Goal: Task Accomplishment & Management: Complete application form

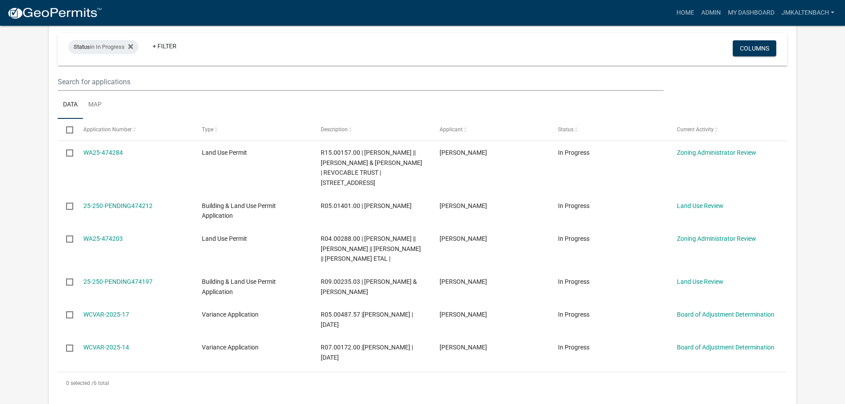
scroll to position [222, 0]
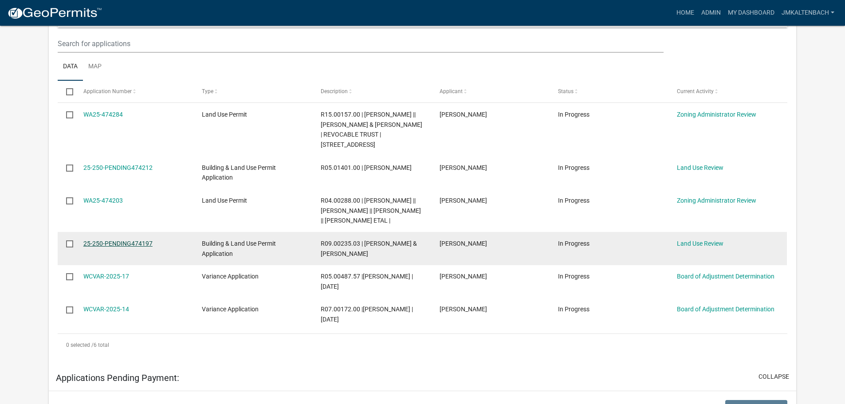
click at [138, 244] on link "25-250-PENDING474197" at bounding box center [117, 243] width 69 height 7
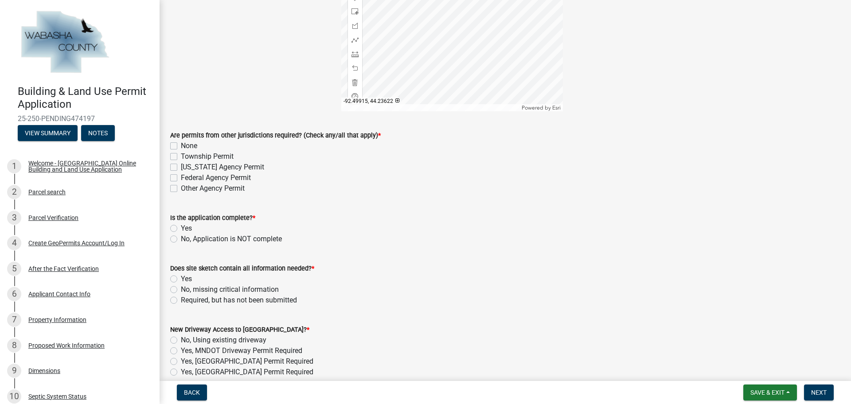
scroll to position [222, 0]
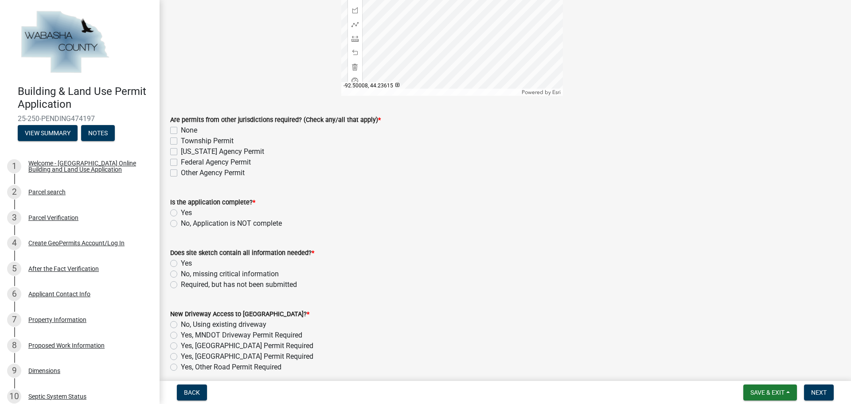
click at [181, 141] on label "Township Permit" at bounding box center [207, 141] width 53 height 11
click at [181, 141] on input "Township Permit" at bounding box center [184, 139] width 6 height 6
checkbox input "true"
checkbox input "false"
checkbox input "true"
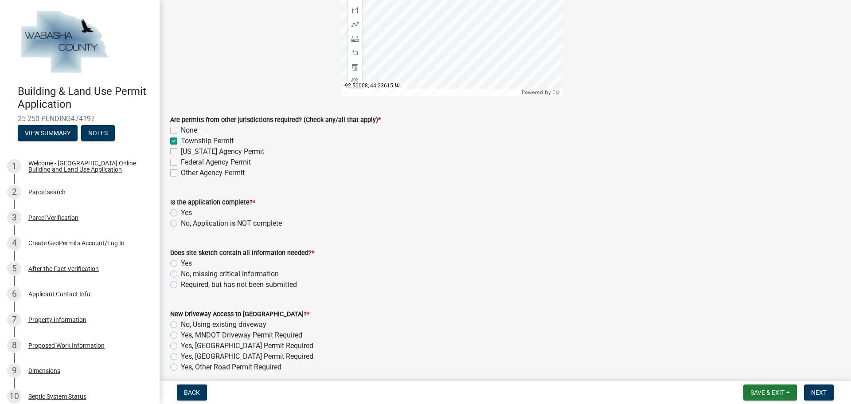
checkbox input "false"
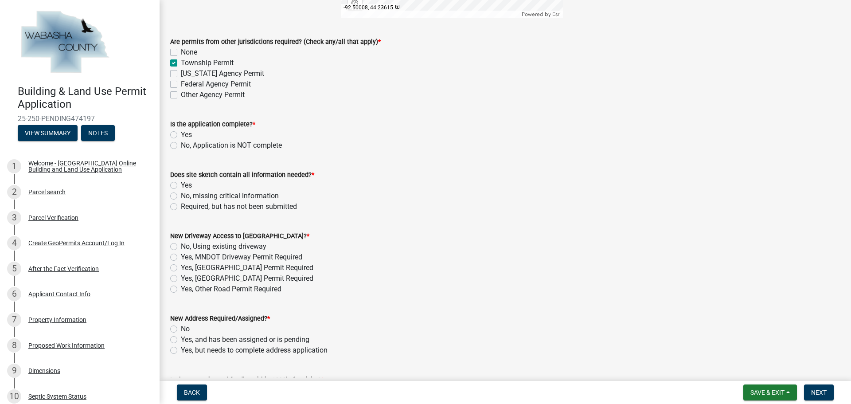
scroll to position [310, 0]
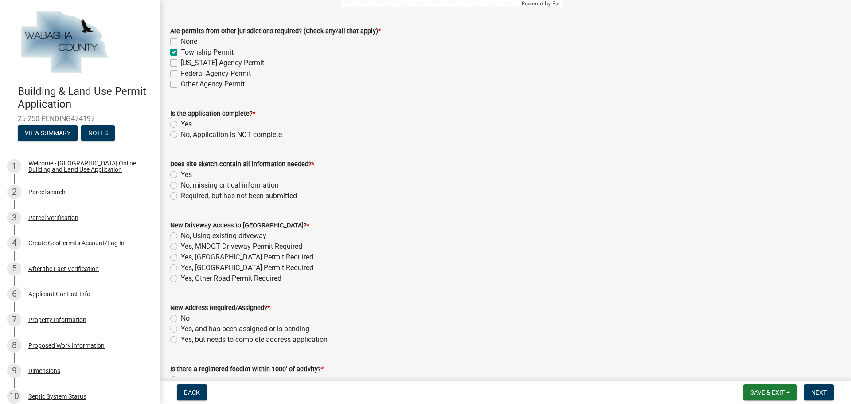
click at [181, 121] on label "Yes" at bounding box center [186, 124] width 11 height 11
click at [181, 121] on input "Yes" at bounding box center [184, 122] width 6 height 6
radio input "true"
click at [181, 174] on label "Yes" at bounding box center [186, 174] width 11 height 11
click at [181, 174] on input "Yes" at bounding box center [184, 172] width 6 height 6
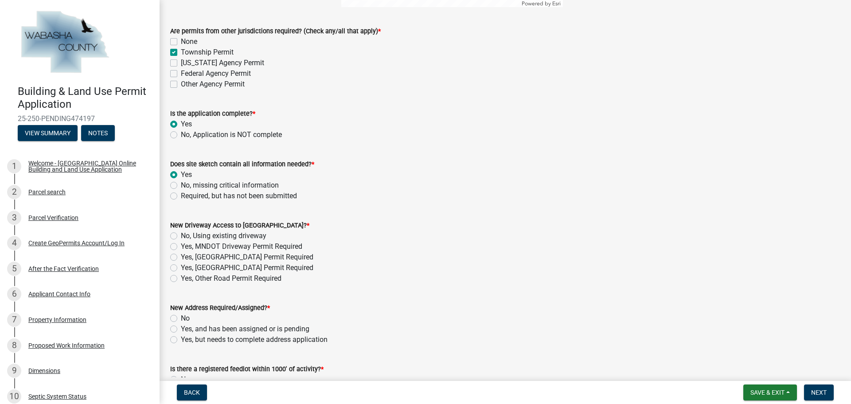
radio input "true"
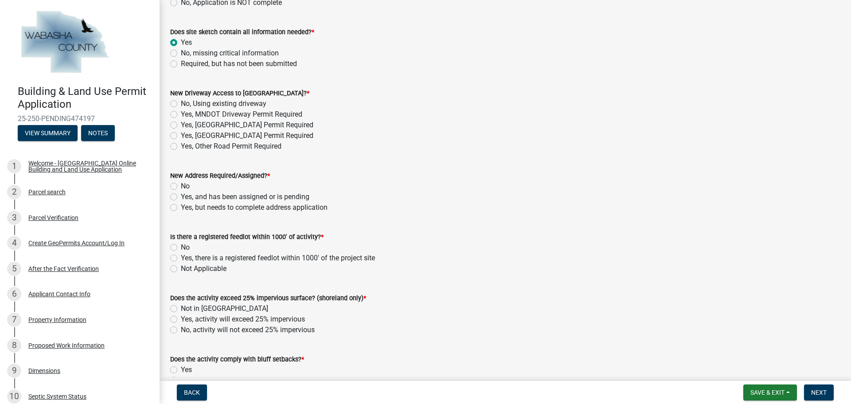
scroll to position [443, 0]
click at [181, 102] on label "No, Using existing driveway" at bounding box center [224, 103] width 86 height 11
click at [181, 102] on input "No, Using existing driveway" at bounding box center [184, 101] width 6 height 6
radio input "true"
click at [181, 186] on label "No" at bounding box center [185, 185] width 9 height 11
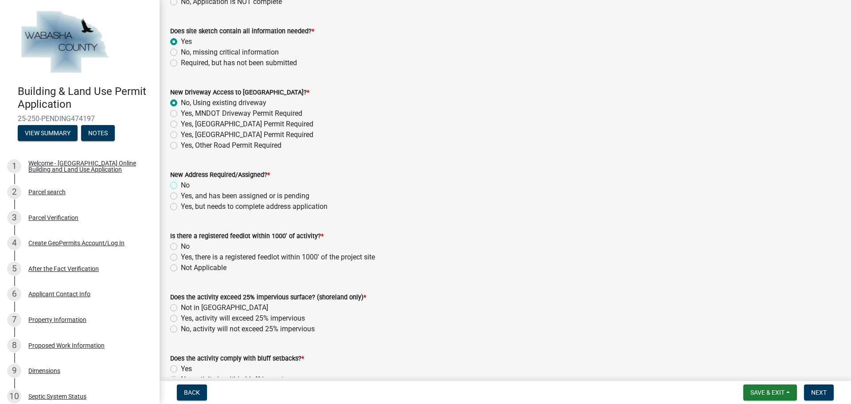
click at [181, 186] on input "No" at bounding box center [184, 183] width 6 height 6
radio input "true"
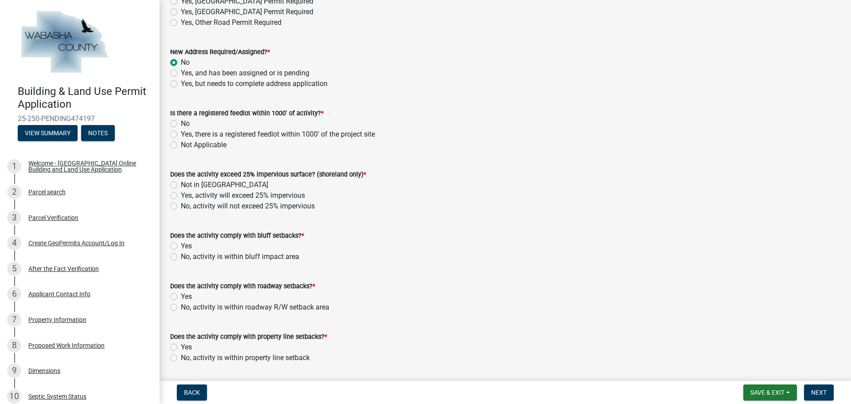
scroll to position [576, 0]
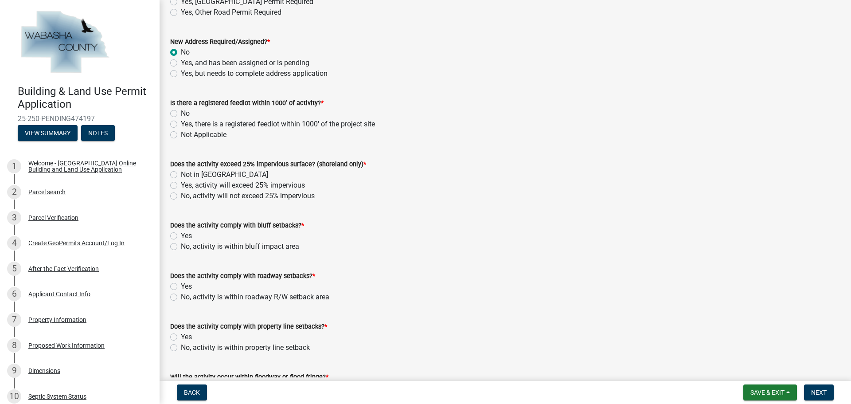
click at [181, 134] on label "Not Applicable" at bounding box center [204, 134] width 46 height 11
click at [181, 134] on input "Not Applicable" at bounding box center [184, 132] width 6 height 6
radio input "true"
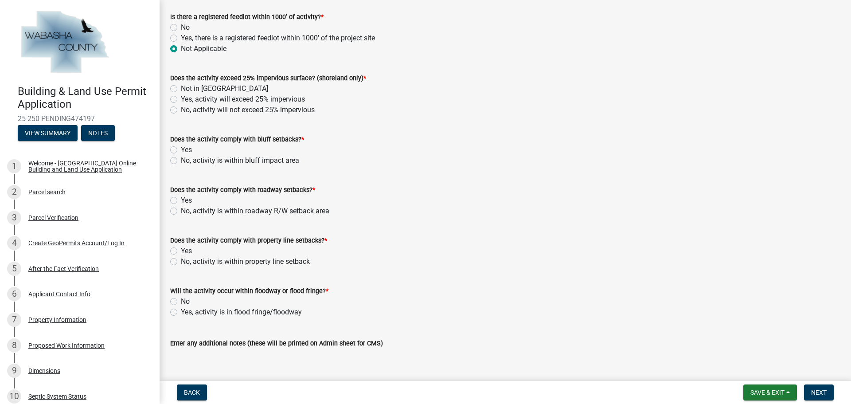
scroll to position [709, 0]
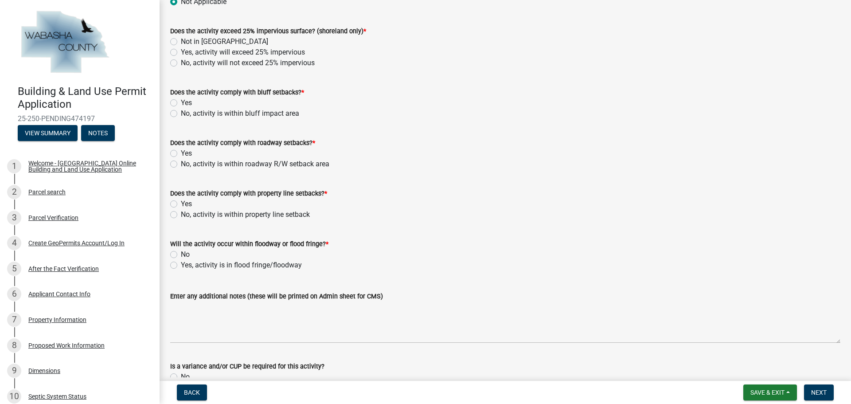
click at [181, 44] on label "Not in Shoreland" at bounding box center [224, 41] width 87 height 11
click at [181, 42] on input "Not in Shoreland" at bounding box center [184, 39] width 6 height 6
radio input "true"
click at [181, 103] on label "Yes" at bounding box center [186, 103] width 11 height 11
click at [181, 103] on input "Yes" at bounding box center [184, 101] width 6 height 6
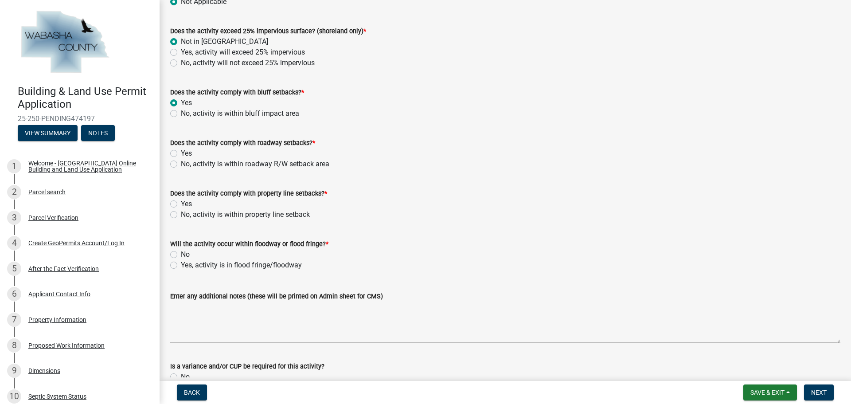
radio input "true"
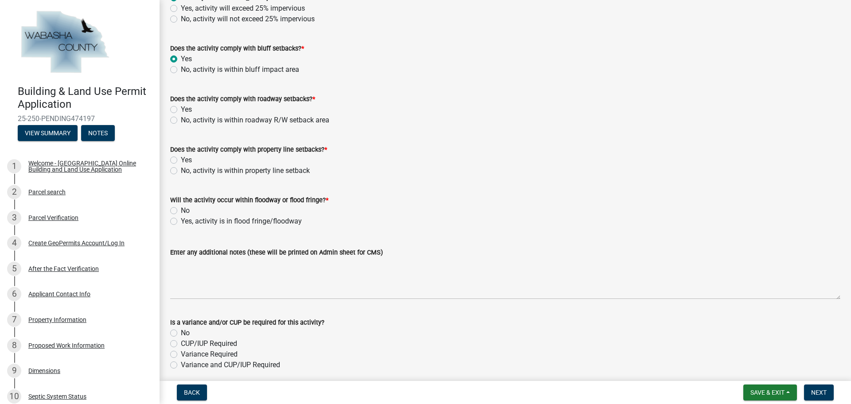
scroll to position [754, 0]
click at [181, 107] on label "Yes" at bounding box center [186, 109] width 11 height 11
click at [181, 107] on input "Yes" at bounding box center [184, 107] width 6 height 6
radio input "true"
click at [181, 162] on label "Yes" at bounding box center [186, 159] width 11 height 11
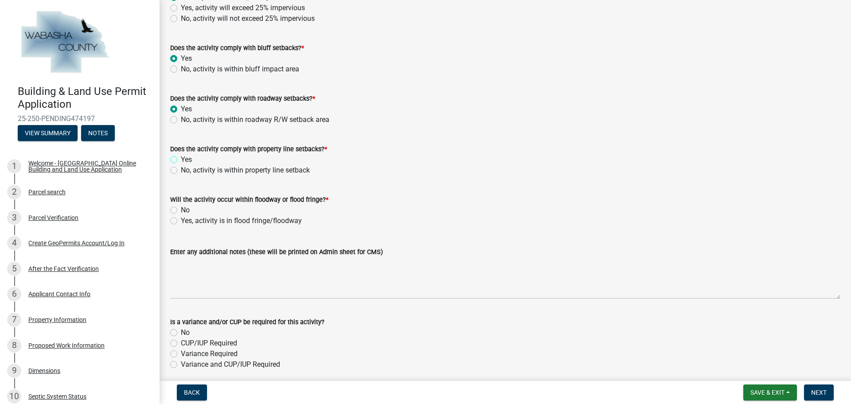
click at [181, 160] on input "Yes" at bounding box center [184, 157] width 6 height 6
radio input "true"
click at [181, 209] on label "No" at bounding box center [185, 210] width 9 height 11
click at [181, 209] on input "No" at bounding box center [184, 208] width 6 height 6
radio input "true"
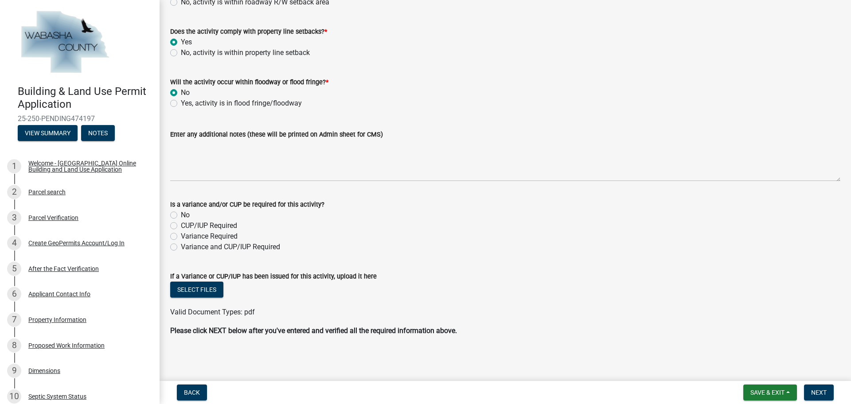
scroll to position [872, 0]
click at [181, 215] on label "No" at bounding box center [185, 214] width 9 height 11
click at [181, 215] on input "No" at bounding box center [184, 212] width 6 height 6
radio input "true"
click at [815, 389] on span "Next" at bounding box center [819, 392] width 16 height 7
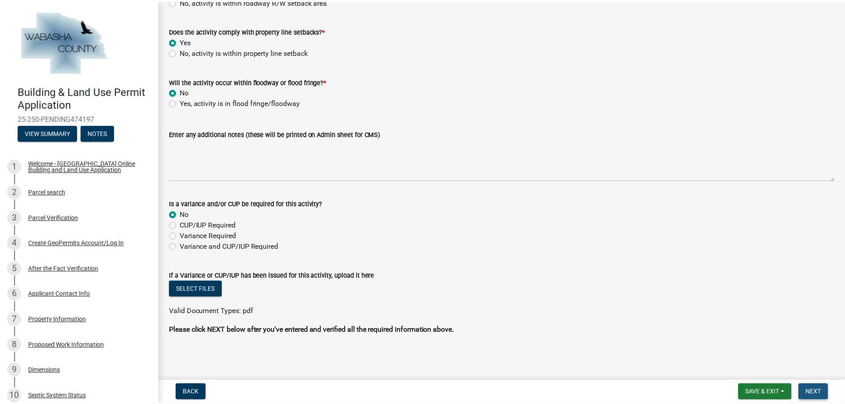
scroll to position [0, 0]
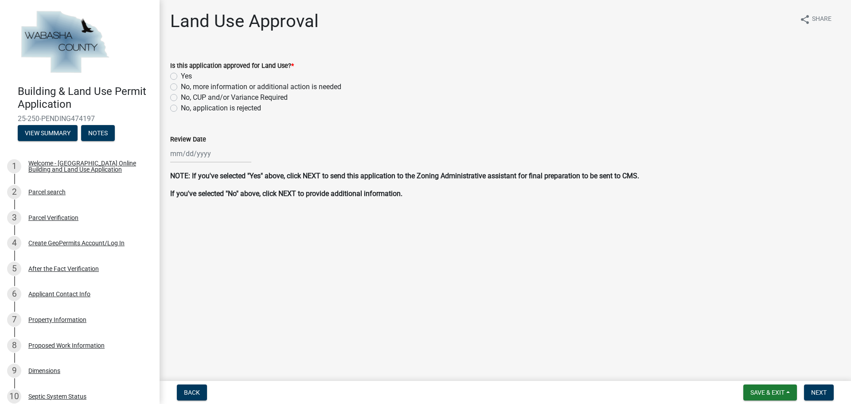
click at [181, 77] on label "Yes" at bounding box center [186, 76] width 11 height 11
click at [181, 77] on input "Yes" at bounding box center [184, 74] width 6 height 6
radio input "true"
click at [203, 153] on div at bounding box center [210, 154] width 81 height 18
select select "9"
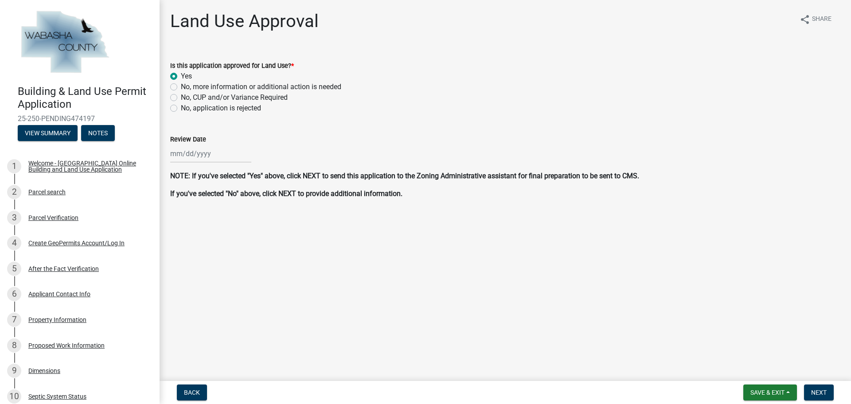
select select "2025"
click at [236, 202] on div "5" at bounding box center [236, 201] width 14 height 14
type input "[DATE]"
click at [819, 392] on span "Next" at bounding box center [819, 392] width 16 height 7
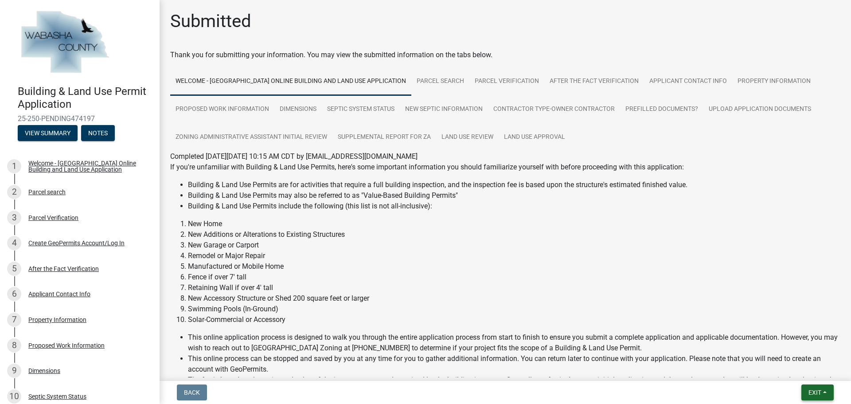
click at [821, 393] on span "Exit" at bounding box center [815, 392] width 13 height 7
click at [792, 370] on button "Save & Exit" at bounding box center [798, 369] width 71 height 21
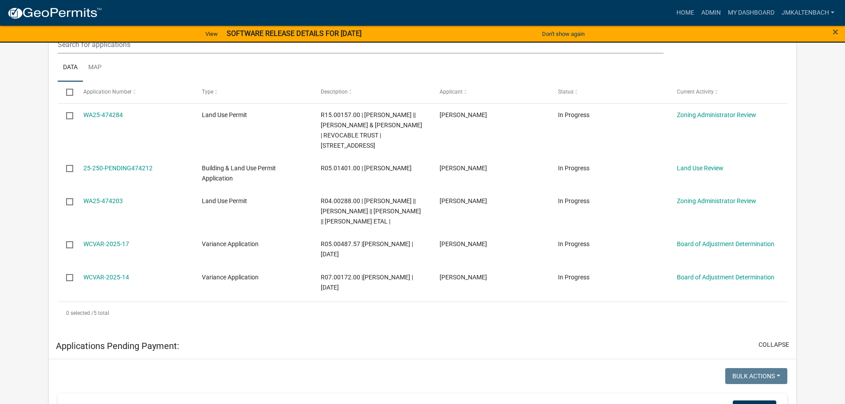
scroll to position [266, 0]
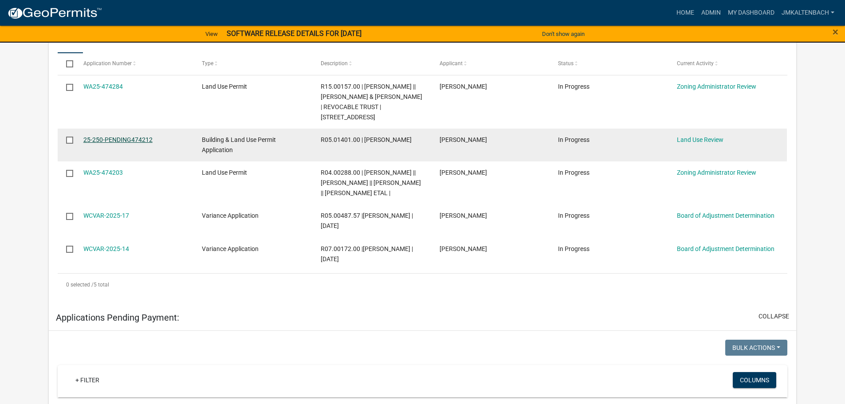
click at [111, 137] on link "25-250-PENDING474212" at bounding box center [117, 139] width 69 height 7
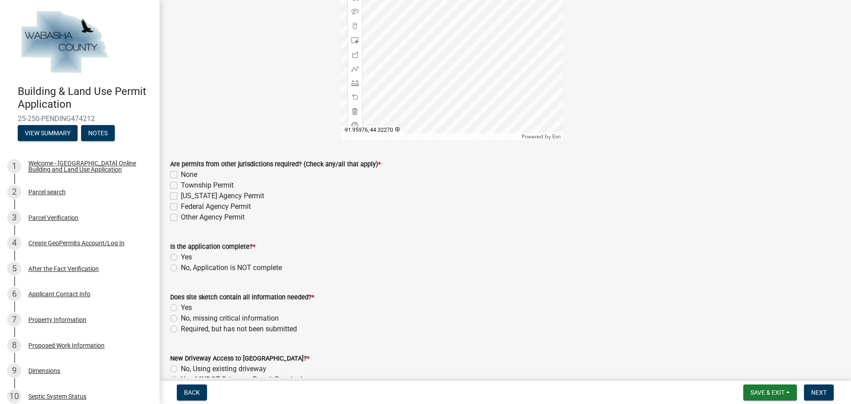
scroll to position [133, 0]
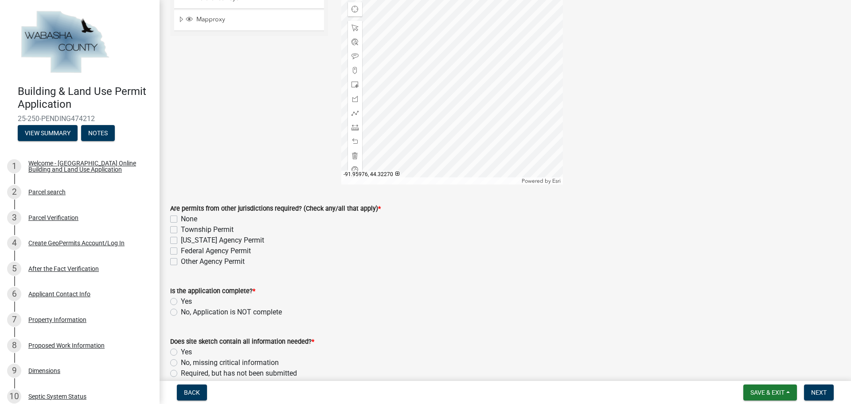
click at [181, 220] on label "None" at bounding box center [189, 219] width 16 height 11
click at [181, 219] on input "None" at bounding box center [184, 217] width 6 height 6
checkbox input "true"
checkbox input "false"
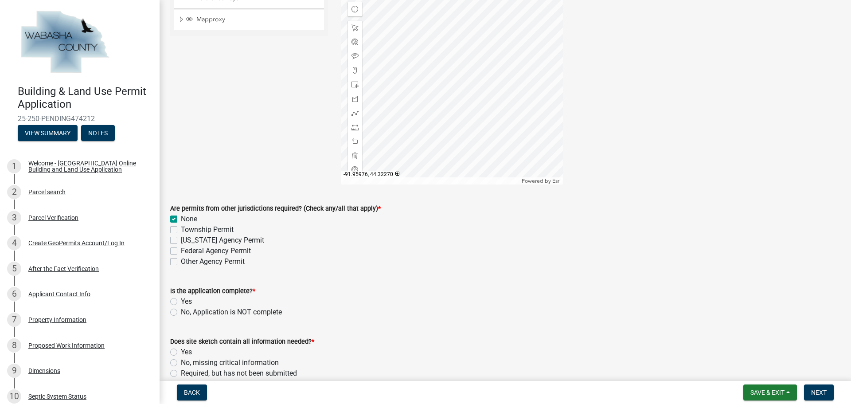
checkbox input "false"
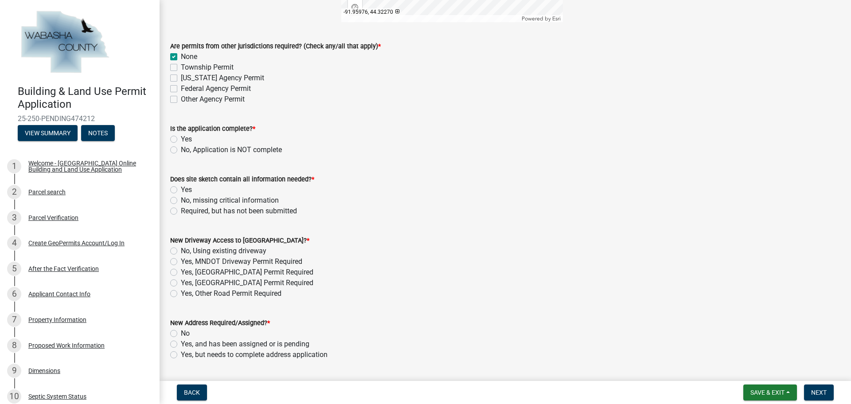
scroll to position [310, 0]
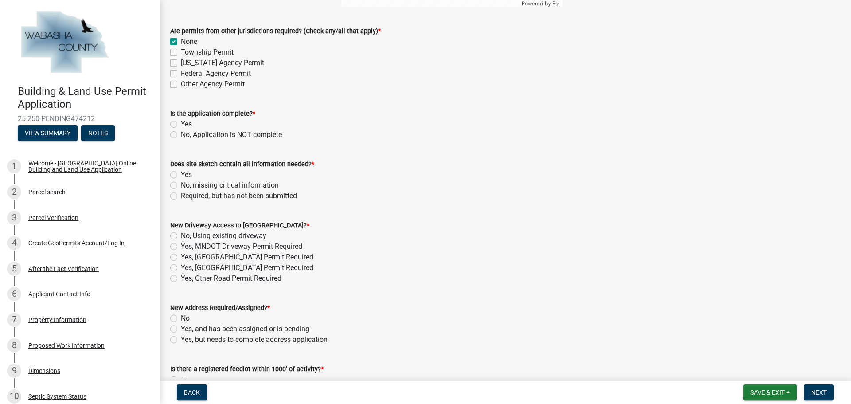
click at [181, 125] on label "Yes" at bounding box center [186, 124] width 11 height 11
click at [181, 125] on input "Yes" at bounding box center [184, 122] width 6 height 6
radio input "true"
click at [181, 174] on label "Yes" at bounding box center [186, 174] width 11 height 11
click at [181, 174] on input "Yes" at bounding box center [184, 172] width 6 height 6
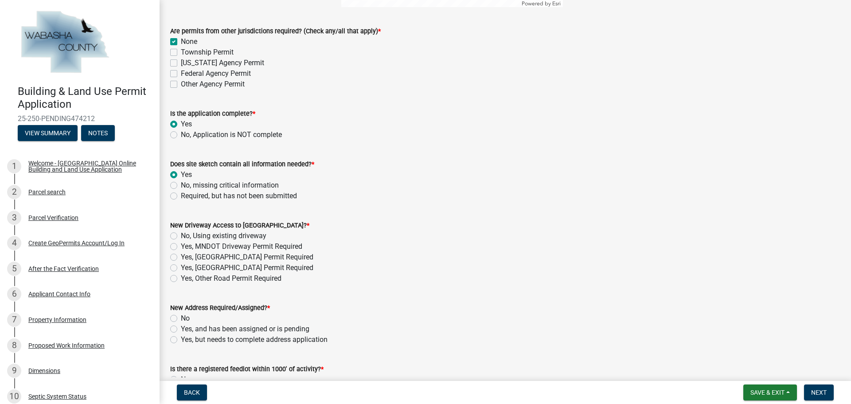
radio input "true"
click at [181, 239] on label "No, Using existing driveway" at bounding box center [224, 236] width 86 height 11
click at [181, 236] on input "No, Using existing driveway" at bounding box center [184, 234] width 6 height 6
radio input "true"
click at [181, 319] on label "No" at bounding box center [185, 318] width 9 height 11
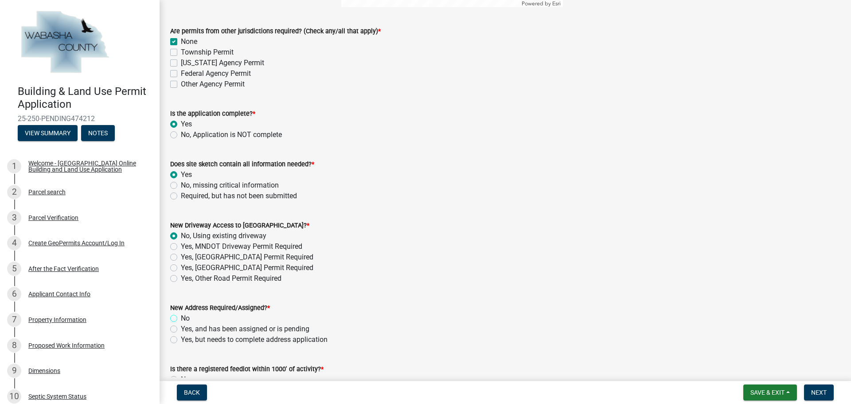
click at [181, 319] on input "No" at bounding box center [184, 316] width 6 height 6
radio input "true"
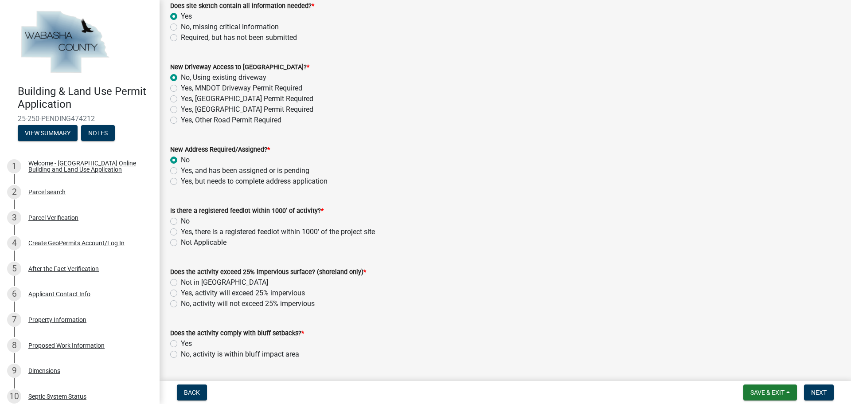
scroll to position [532, 0]
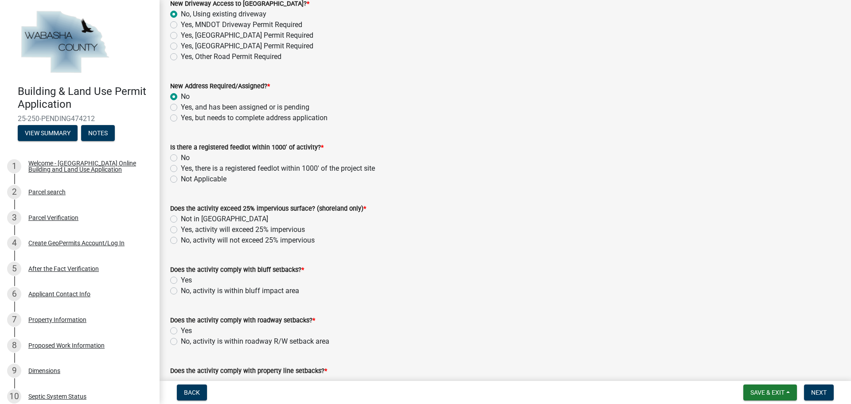
click at [181, 180] on label "Not Applicable" at bounding box center [204, 179] width 46 height 11
click at [181, 180] on input "Not Applicable" at bounding box center [184, 177] width 6 height 6
radio input "true"
click at [181, 217] on label "Not in Shoreland" at bounding box center [224, 219] width 87 height 11
click at [181, 217] on input "Not in Shoreland" at bounding box center [184, 217] width 6 height 6
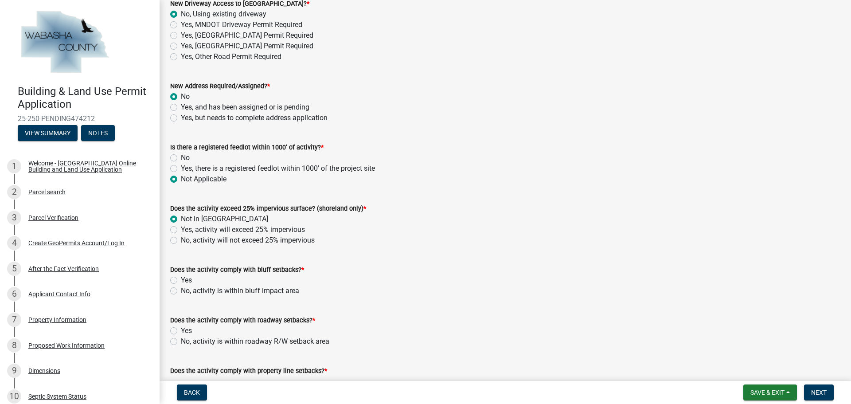
radio input "true"
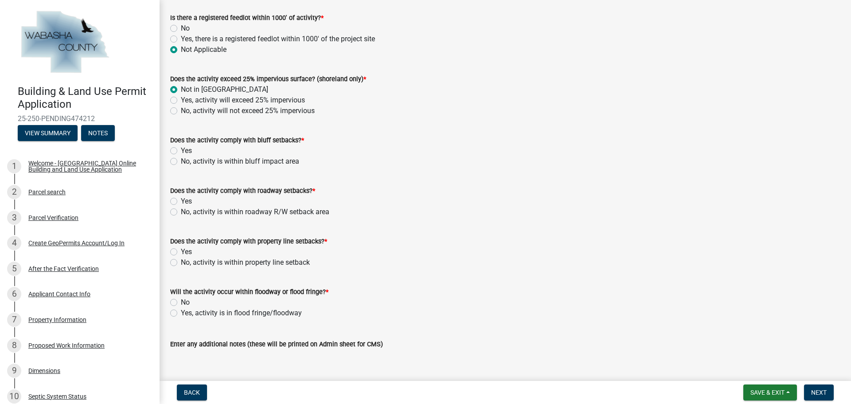
scroll to position [665, 0]
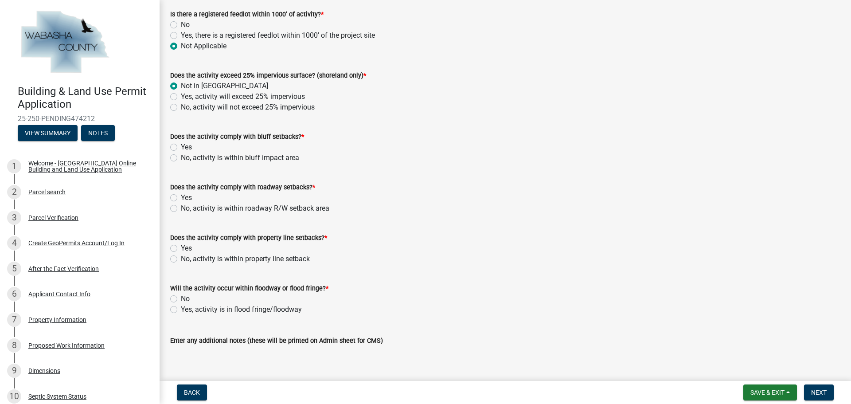
click at [181, 148] on label "Yes" at bounding box center [186, 147] width 11 height 11
click at [181, 148] on input "Yes" at bounding box center [184, 145] width 6 height 6
radio input "true"
click at [181, 196] on label "Yes" at bounding box center [186, 197] width 11 height 11
click at [181, 196] on input "Yes" at bounding box center [184, 195] width 6 height 6
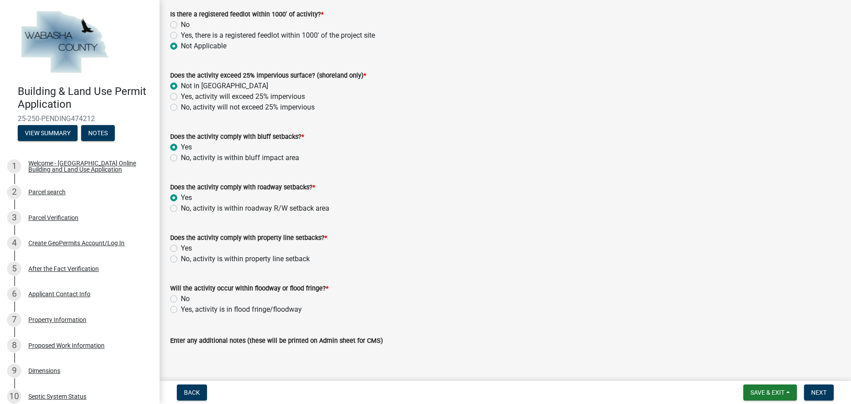
radio input "true"
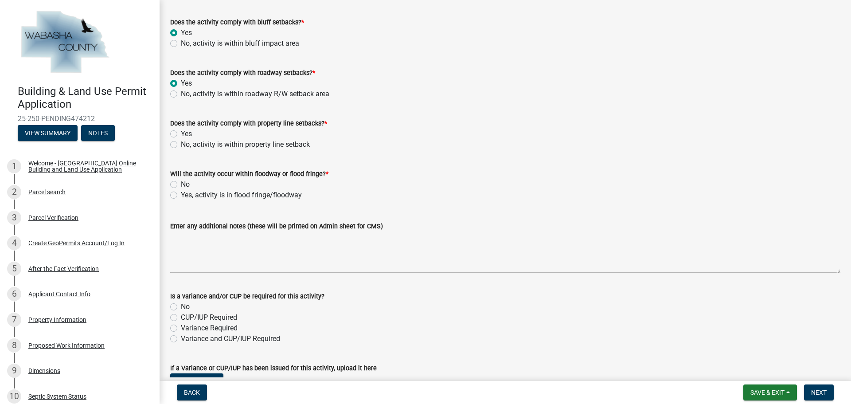
scroll to position [798, 0]
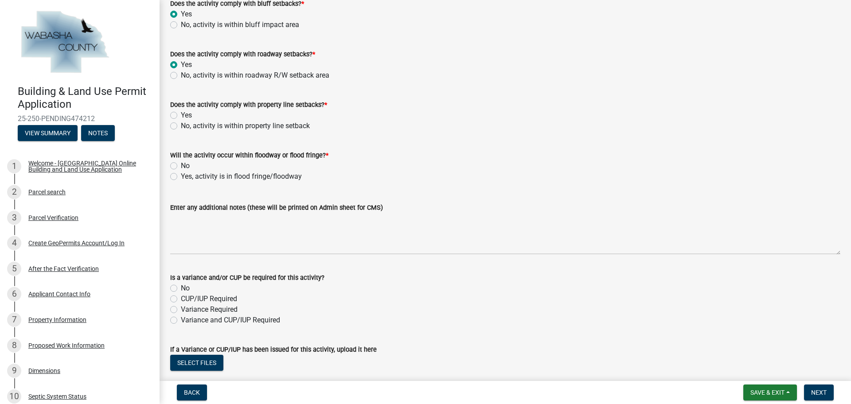
click at [181, 117] on label "Yes" at bounding box center [186, 115] width 11 height 11
click at [181, 116] on input "Yes" at bounding box center [184, 113] width 6 height 6
radio input "true"
click at [181, 164] on label "No" at bounding box center [185, 165] width 9 height 11
click at [181, 164] on input "No" at bounding box center [184, 163] width 6 height 6
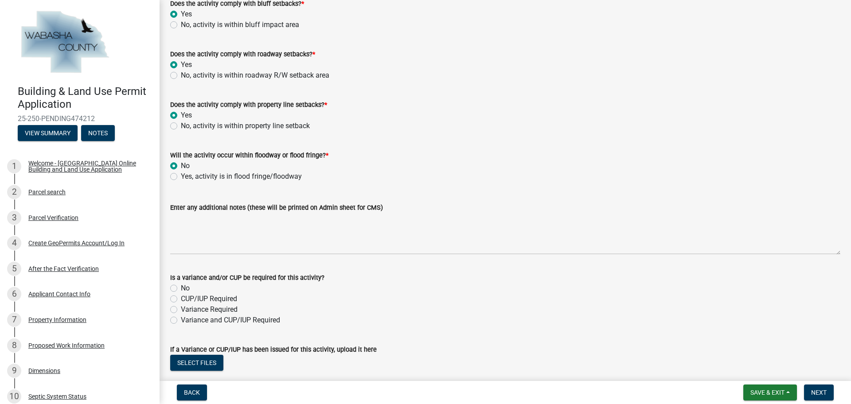
radio input "true"
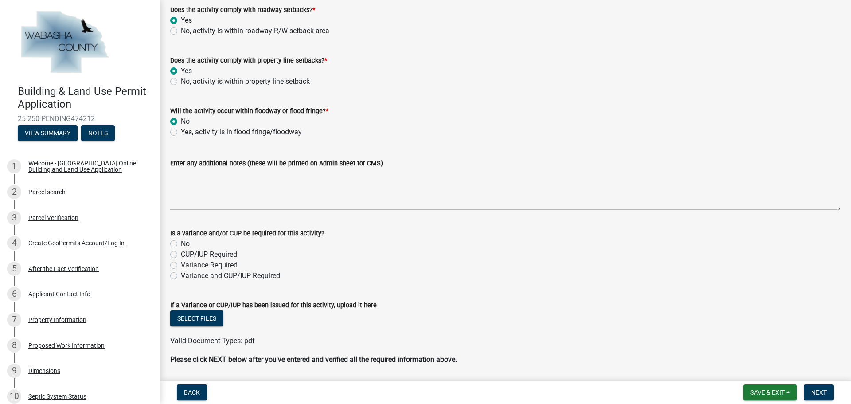
click at [181, 243] on label "No" at bounding box center [185, 244] width 9 height 11
click at [181, 243] on input "No" at bounding box center [184, 242] width 6 height 6
radio input "true"
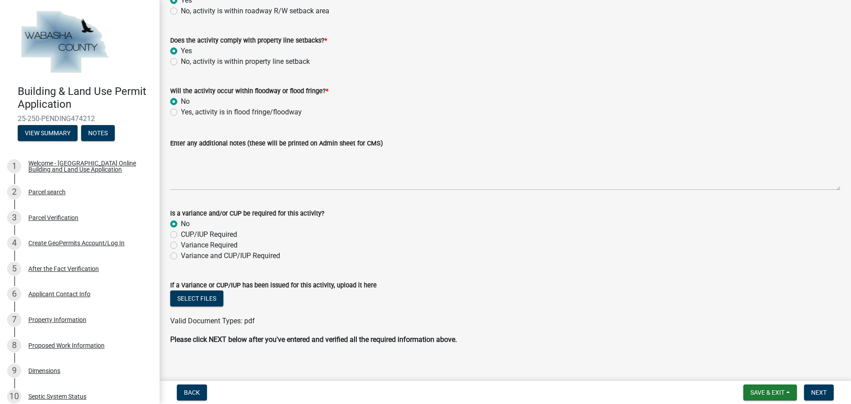
scroll to position [872, 0]
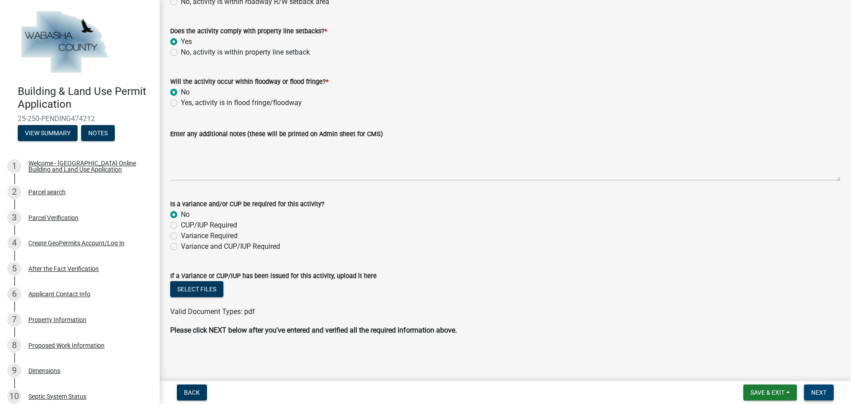
click at [822, 392] on span "Next" at bounding box center [819, 392] width 16 height 7
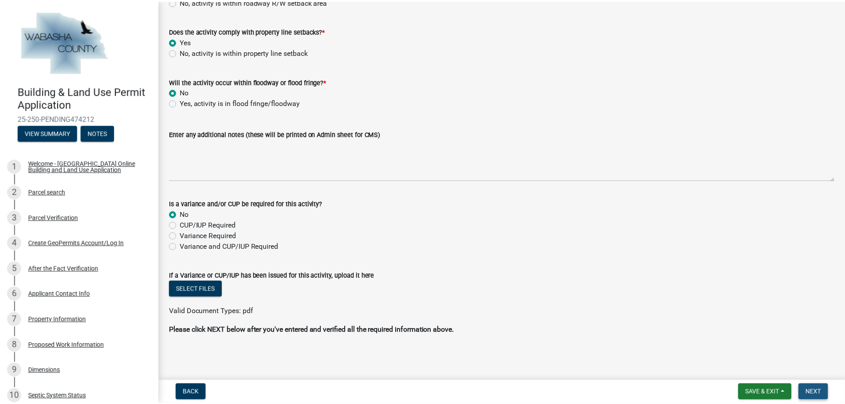
scroll to position [0, 0]
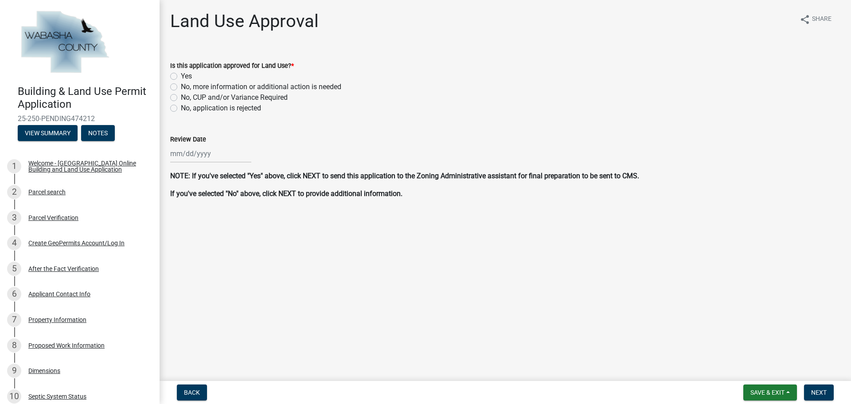
click at [181, 78] on label "Yes" at bounding box center [186, 76] width 11 height 11
click at [181, 77] on input "Yes" at bounding box center [184, 74] width 6 height 6
radio input "true"
click at [208, 154] on div at bounding box center [210, 154] width 81 height 18
select select "9"
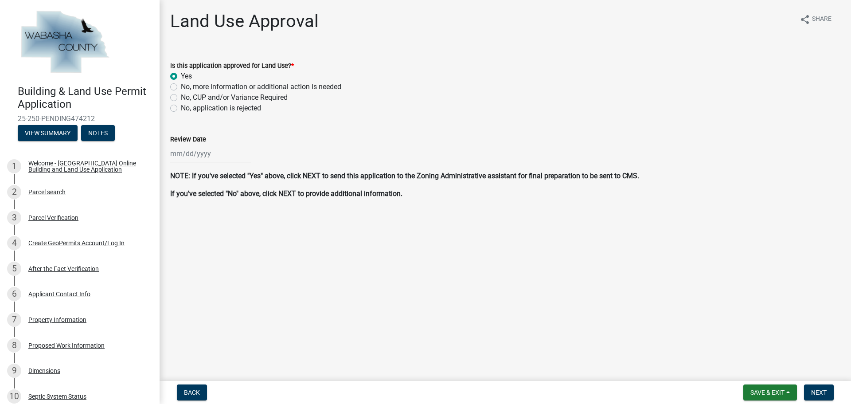
select select "2025"
click at [234, 202] on div "5" at bounding box center [236, 201] width 14 height 14
type input "[DATE]"
click at [820, 394] on span "Next" at bounding box center [819, 392] width 16 height 7
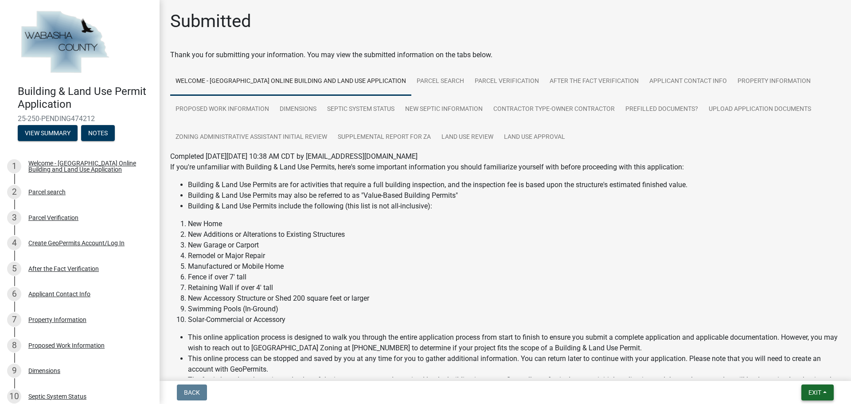
click at [818, 393] on span "Exit" at bounding box center [815, 392] width 13 height 7
click at [793, 364] on button "Save & Exit" at bounding box center [798, 369] width 71 height 21
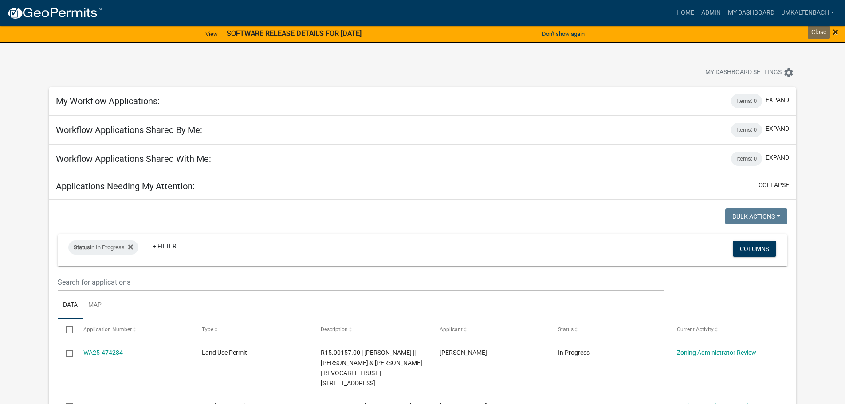
click at [834, 31] on span "×" at bounding box center [835, 32] width 6 height 12
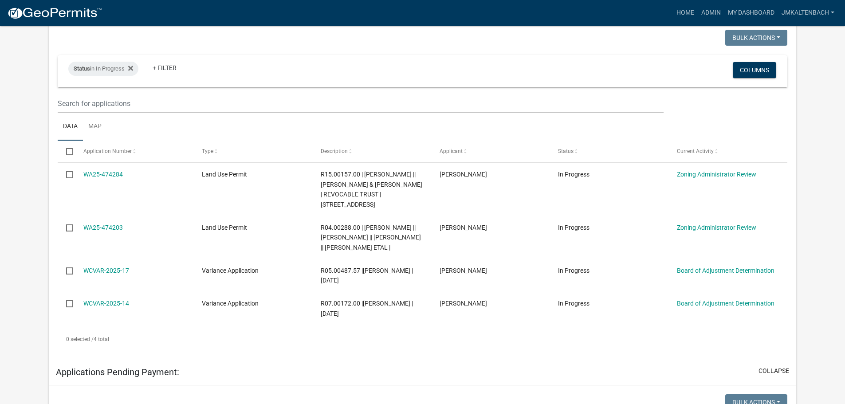
scroll to position [177, 0]
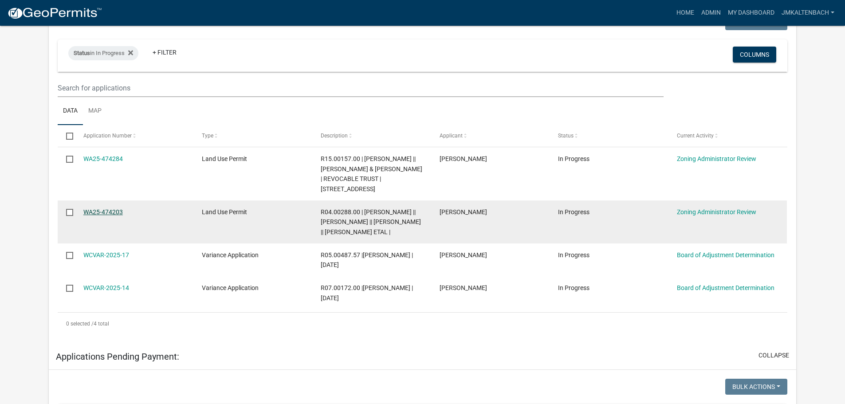
click at [113, 209] on link "WA25-474203" at bounding box center [102, 211] width 39 height 7
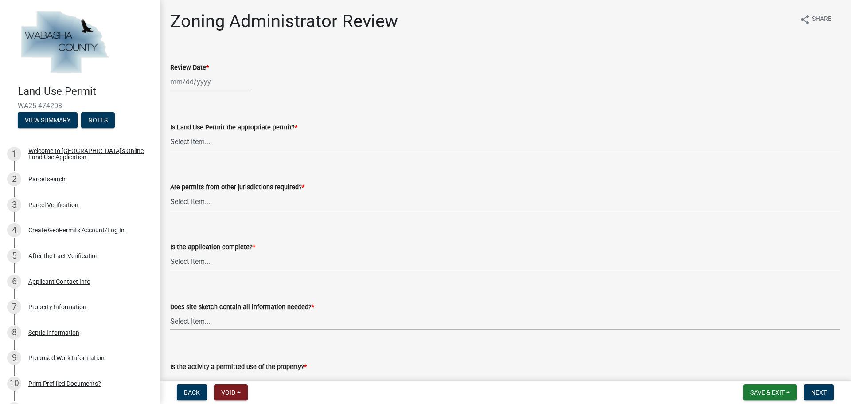
click at [207, 81] on div at bounding box center [210, 82] width 81 height 18
select select "9"
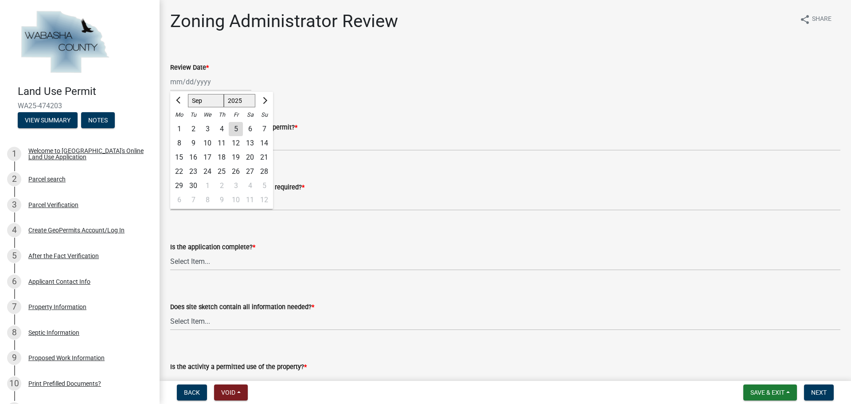
click at [472, 64] on div "Review Date *" at bounding box center [505, 67] width 670 height 11
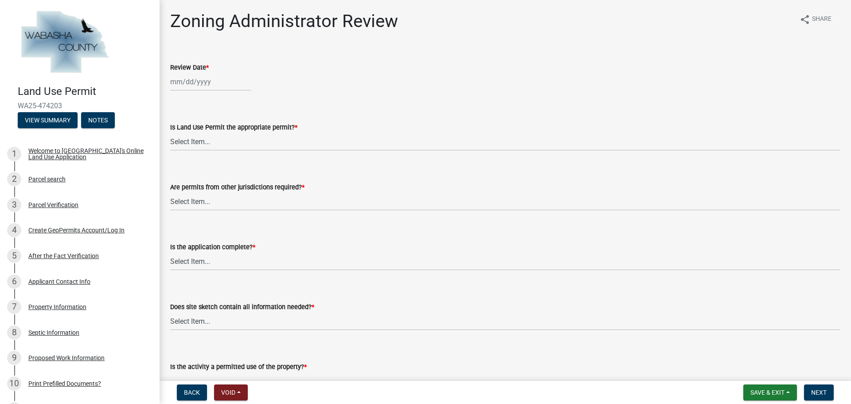
click at [180, 82] on div at bounding box center [210, 82] width 81 height 18
select select "9"
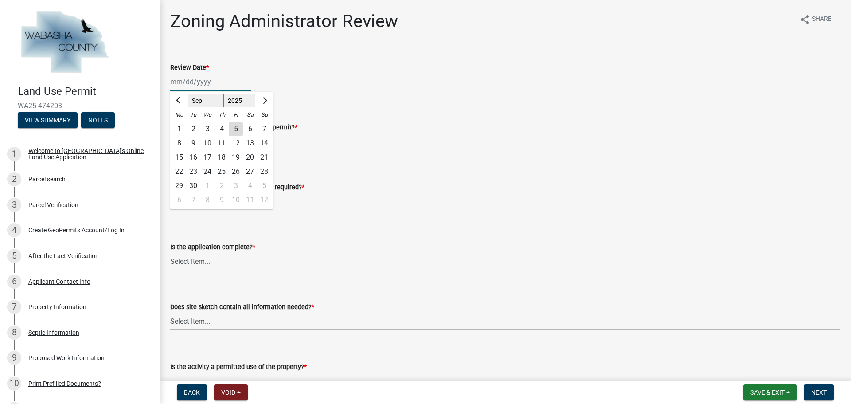
click at [240, 86] on input "Review Date *" at bounding box center [210, 82] width 81 height 18
type input "0"
click at [235, 128] on div "5" at bounding box center [236, 129] width 14 height 14
type input "[DATE]"
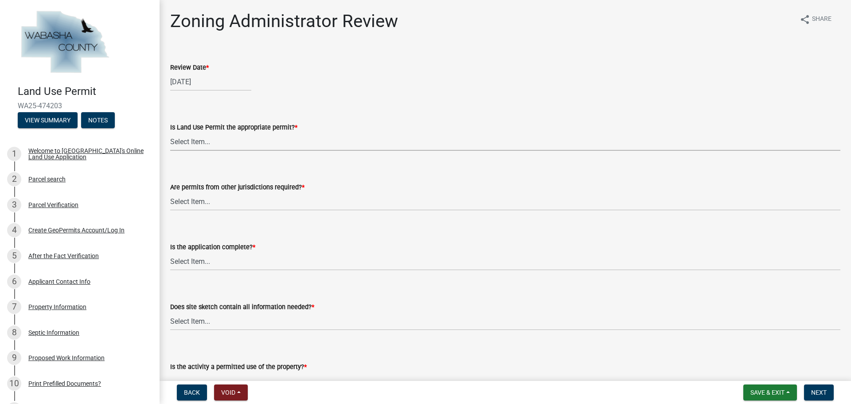
click at [235, 144] on select "Select Item... Yes No, Buildling & Land Use Permit required. No, Flat Fee Permi…" at bounding box center [505, 142] width 670 height 18
click at [170, 133] on select "Select Item... Yes No, Buildling & Land Use Permit required. No, Flat Fee Permi…" at bounding box center [505, 142] width 670 height 18
select select "158e95ca-2f03-4e35-a360-4577b5f6cada"
click at [222, 200] on select "Select Item... No Yes, federal, state and/or township permit required" at bounding box center [505, 201] width 670 height 18
click at [170, 192] on select "Select Item... No Yes, federal, state and/or township permit required" at bounding box center [505, 201] width 670 height 18
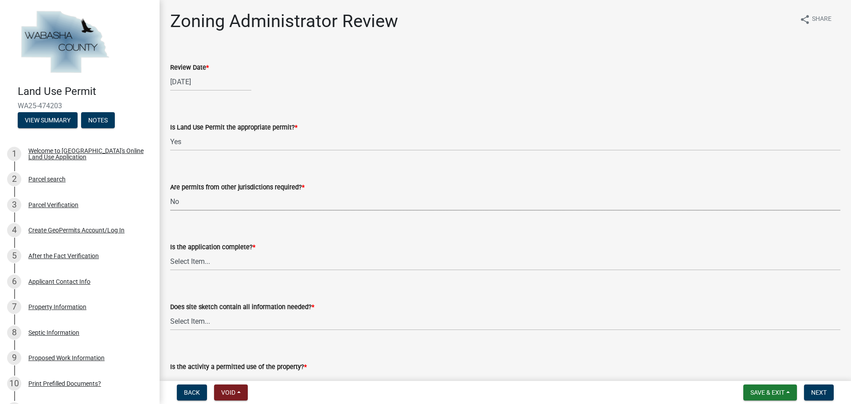
select select "158e95ca-2f03-4e35-a360-4577b5f6cada"
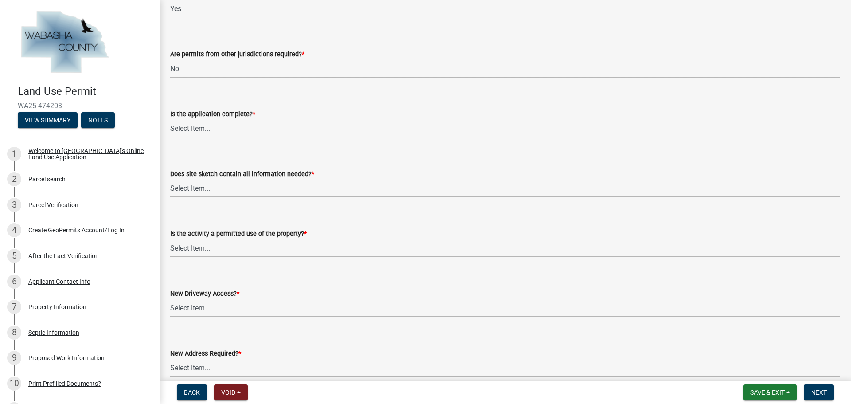
scroll to position [177, 0]
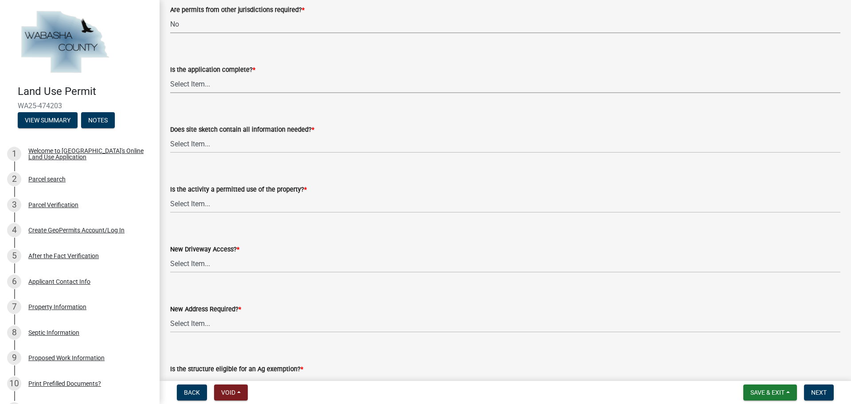
click at [220, 83] on select "Select Item... Application is complete Application is NOT complete" at bounding box center [505, 84] width 670 height 18
click at [170, 75] on select "Select Item... Application is complete Application is NOT complete" at bounding box center [505, 84] width 670 height 18
select select "671d8369-c3c7-4be6-b584-db08b9e94e67"
click at [219, 144] on select "Select Item... Yes No Site sketch required, but not submitted Not applicable" at bounding box center [505, 144] width 670 height 18
click at [170, 135] on select "Select Item... Yes No Site sketch required, but not submitted Not applicable" at bounding box center [505, 144] width 670 height 18
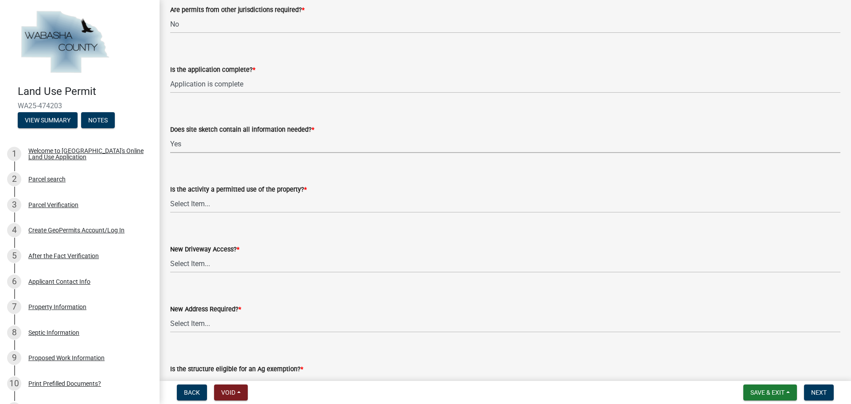
select select "a39db8d0-b77e-480b-b9d5-ef2be82f9f48"
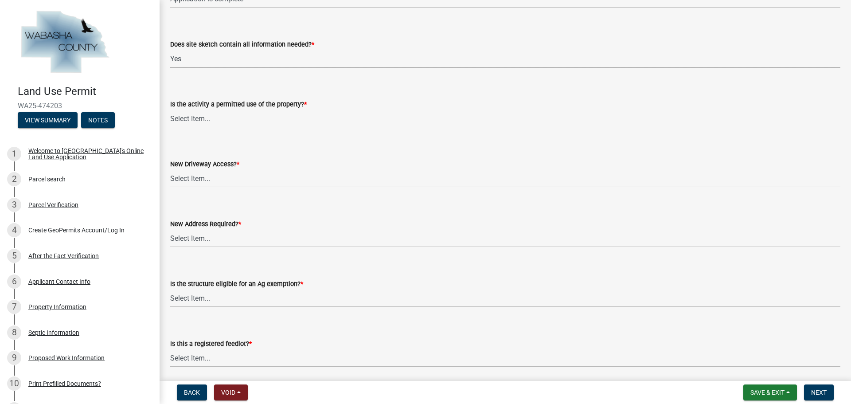
scroll to position [266, 0]
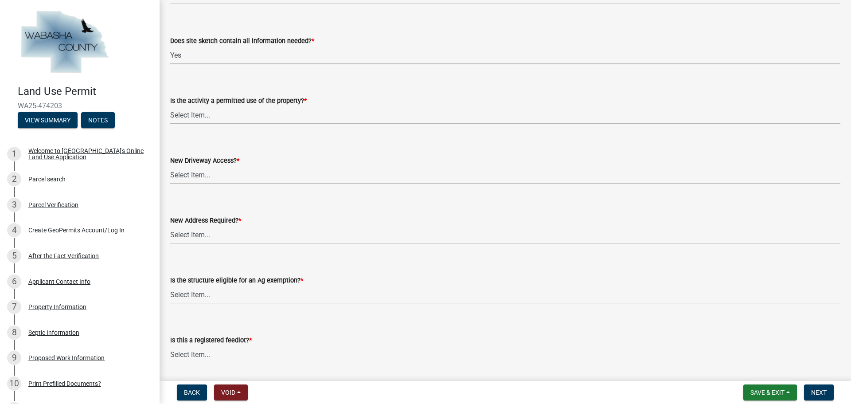
click at [227, 117] on select "Select Item... Yes No" at bounding box center [505, 115] width 670 height 18
click at [170, 106] on select "Select Item... Yes No" at bounding box center [505, 115] width 670 height 18
select select "d059022e-a5ac-4c97-929e-83327d877ff8"
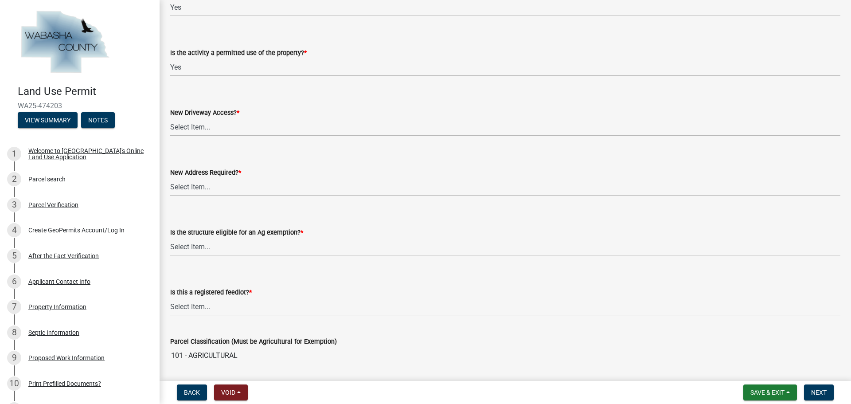
scroll to position [355, 0]
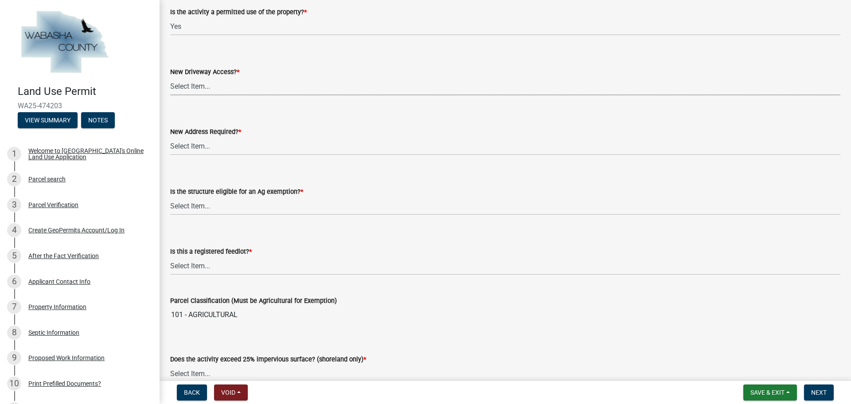
click at [223, 90] on select "Select Item... No Yes, State or US Highway Driveway Permit Required Yes, [GEOGR…" at bounding box center [505, 86] width 670 height 18
click at [170, 77] on select "Select Item... No Yes, State or US Highway Driveway Permit Required Yes, [GEOGR…" at bounding box center [505, 86] width 670 height 18
select select "eb942f02-afc3-4074-8c0d-082139c2cbd1"
click at [215, 142] on select "Select Item... Yes No" at bounding box center [505, 146] width 670 height 18
click at [170, 137] on select "Select Item... Yes No" at bounding box center [505, 146] width 670 height 18
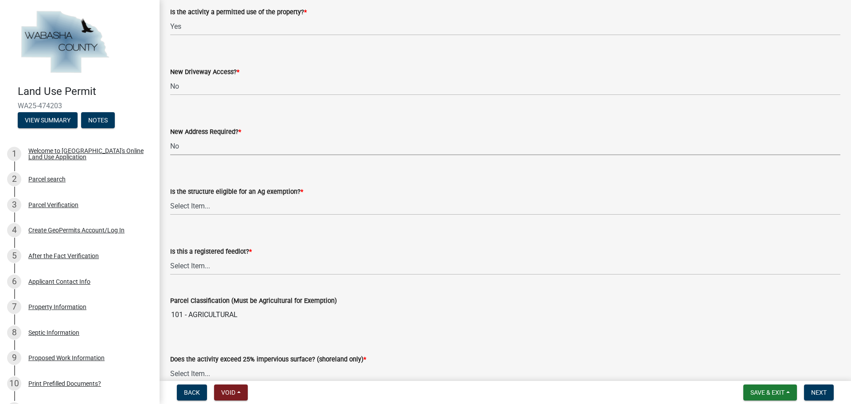
select select "eb942f02-afc3-4074-8c0d-082139c2cbd1"
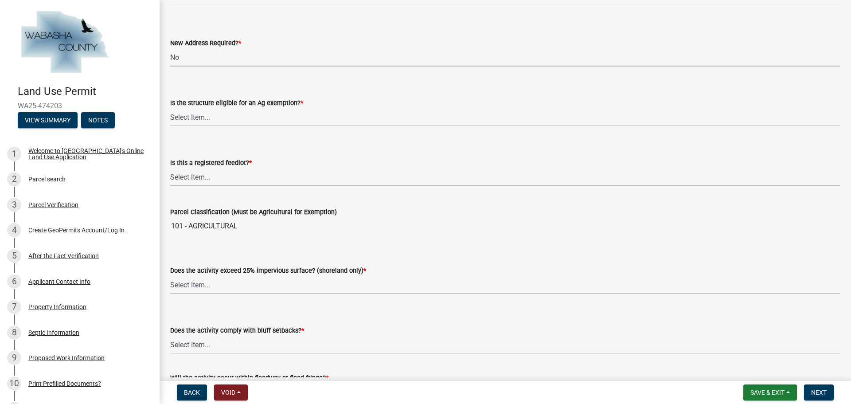
scroll to position [488, 0]
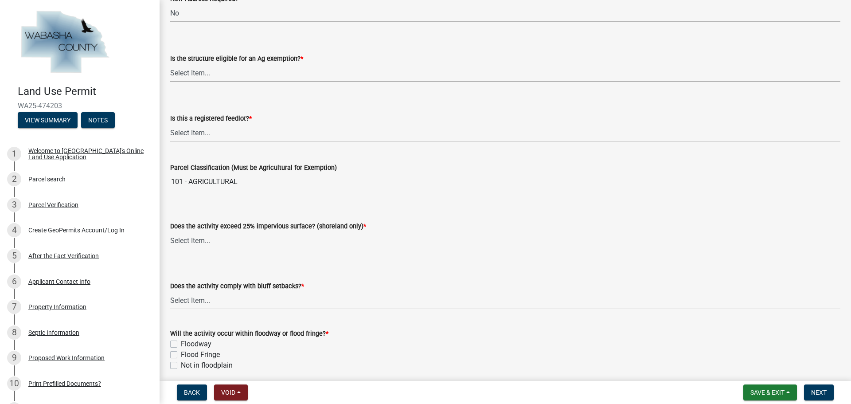
click at [247, 76] on select "Select Item... Yes No Not Applicable" at bounding box center [505, 73] width 670 height 18
click at [170, 64] on select "Select Item... Yes No Not Applicable" at bounding box center [505, 73] width 670 height 18
select select "73063a1d-3e3c-4164-b485-e9b7425afd12"
click at [227, 130] on select "Select Item... Yes No Not Applicable" at bounding box center [505, 133] width 670 height 18
click at [170, 124] on select "Select Item... Yes No Not Applicable" at bounding box center [505, 133] width 670 height 18
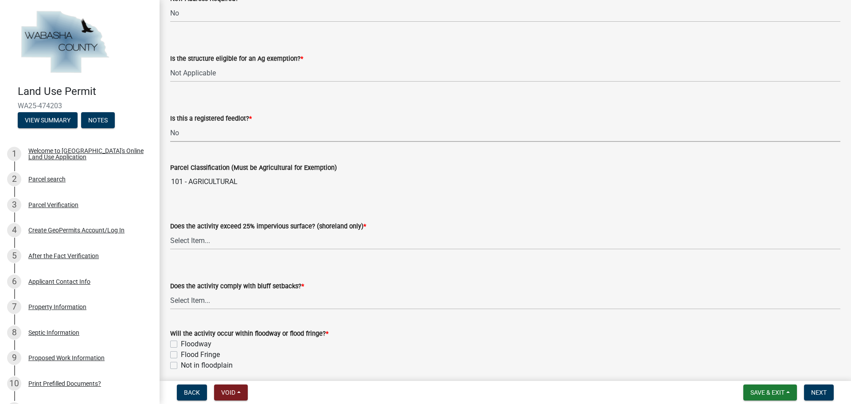
select select "25a0db15-5ac0-4257-ad29-a9a59027c92a"
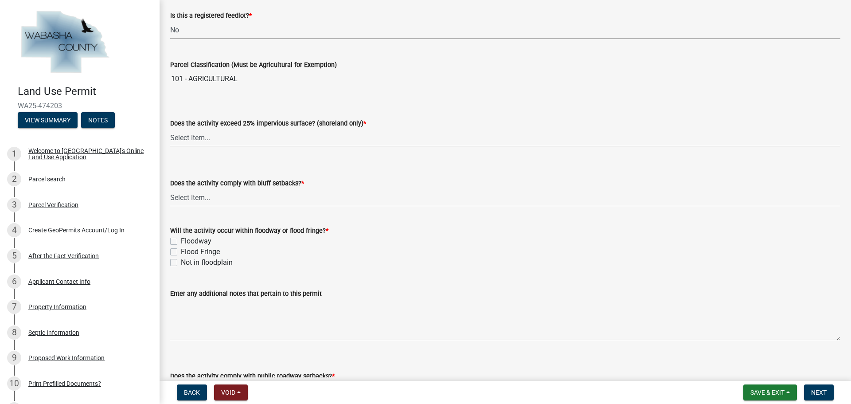
scroll to position [621, 0]
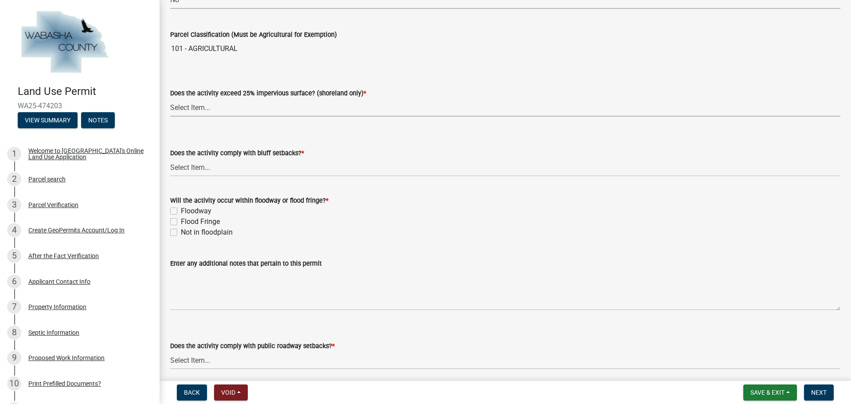
click at [224, 108] on select "Select Item... Yes No Not Applicable" at bounding box center [505, 107] width 670 height 18
click at [170, 98] on select "Select Item... Yes No Not Applicable" at bounding box center [505, 107] width 670 height 18
select select "5c9acab2-dbc0-46e6-89df-cb1a51d060a2"
click at [209, 164] on select "Select Item... Yes No" at bounding box center [505, 167] width 670 height 18
click at [482, 50] on input "101 - AGRICULTURAL" at bounding box center [505, 49] width 670 height 18
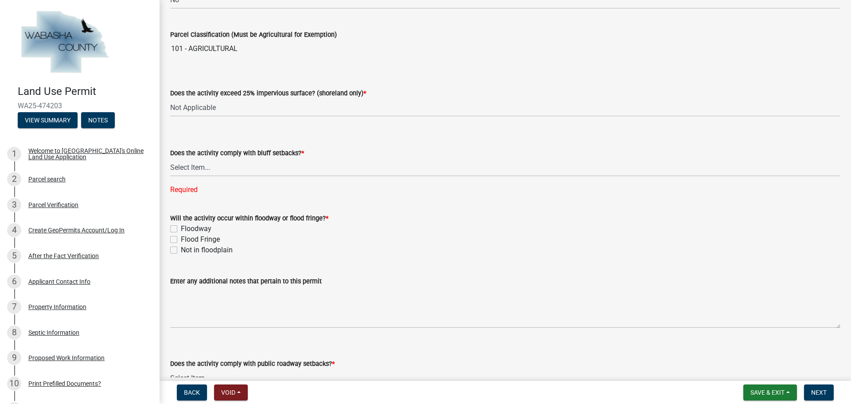
click at [181, 241] on label "Flood Fringe" at bounding box center [200, 239] width 39 height 11
click at [181, 240] on input "Flood Fringe" at bounding box center [184, 237] width 6 height 6
checkbox input "true"
checkbox input "false"
checkbox input "true"
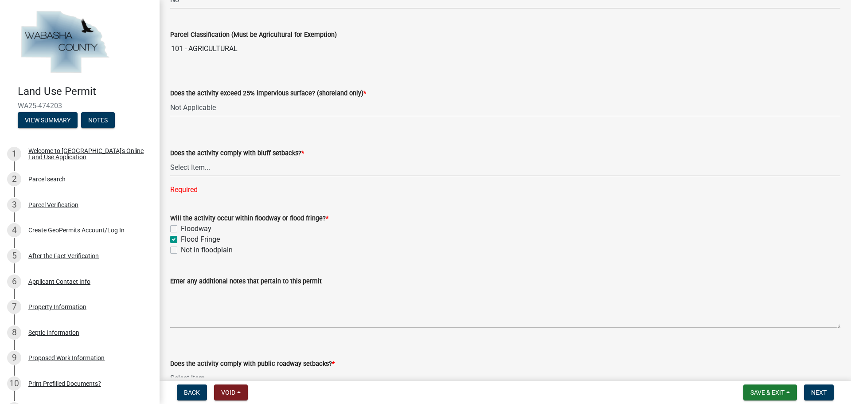
checkbox input "false"
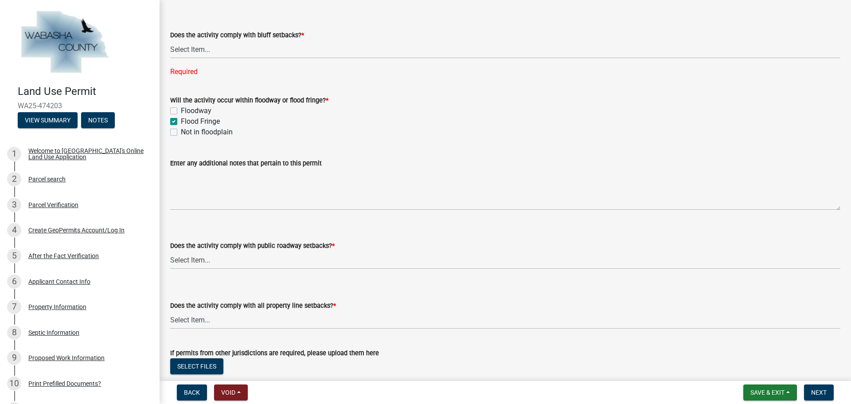
scroll to position [754, 0]
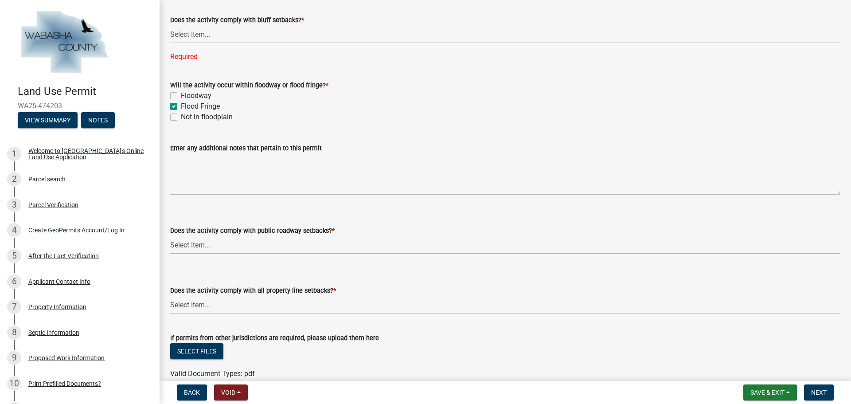
click at [243, 246] on select "Select Item... Yes No, Proposed activity occurs within roadway setback" at bounding box center [505, 245] width 670 height 18
click at [170, 236] on select "Select Item... Yes No, Proposed activity occurs within roadway setback" at bounding box center [505, 245] width 670 height 18
select select "859a0218-cc0d-40d5-bae5-c23d2a518598"
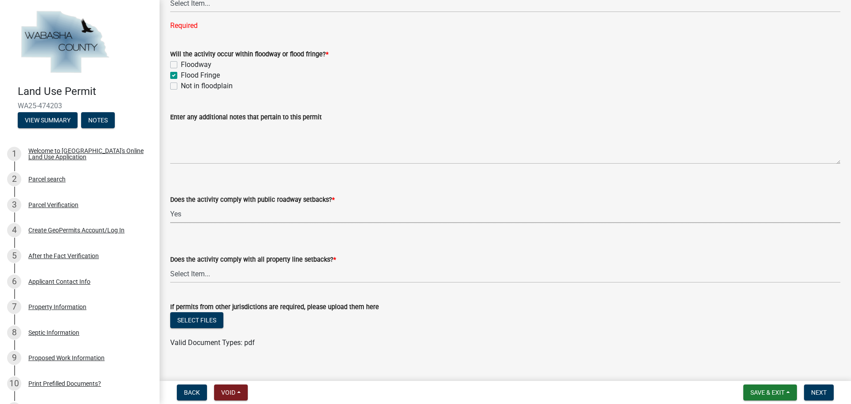
scroll to position [798, 0]
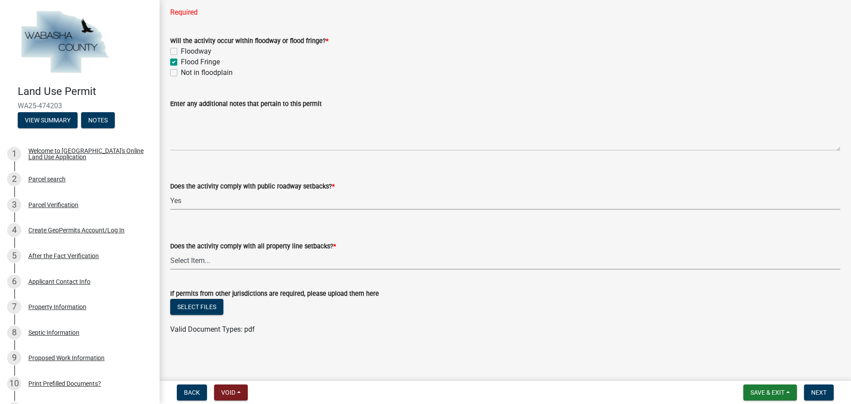
click at [229, 258] on select "Select Item... Yes No, Proposed activity occurs within property line setback" at bounding box center [505, 260] width 670 height 18
click at [170, 251] on select "Select Item... Yes No, Proposed activity occurs within property line setback" at bounding box center [505, 260] width 670 height 18
select select "859a0218-cc0d-40d5-bae5-c23d2a518598"
click at [822, 387] on button "Next" at bounding box center [819, 392] width 30 height 16
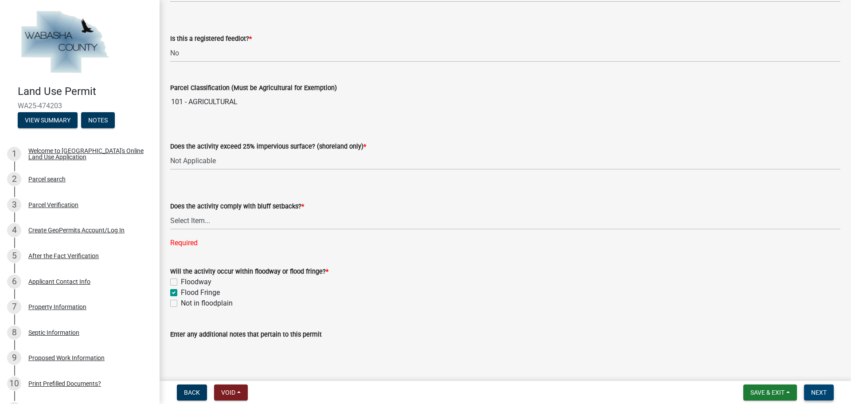
scroll to position [576, 0]
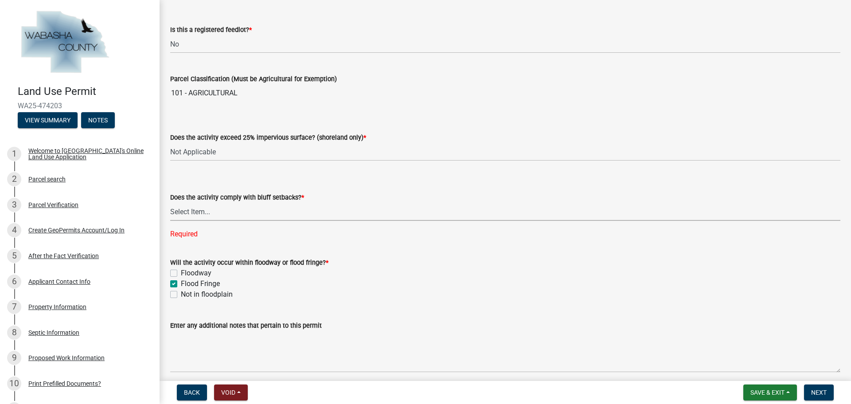
click at [216, 215] on select "Select Item... Yes No" at bounding box center [505, 212] width 670 height 18
click at [170, 203] on select "Select Item... Yes No" at bounding box center [505, 212] width 670 height 18
select select "859a0218-cc0d-40d5-bae5-c23d2a518598"
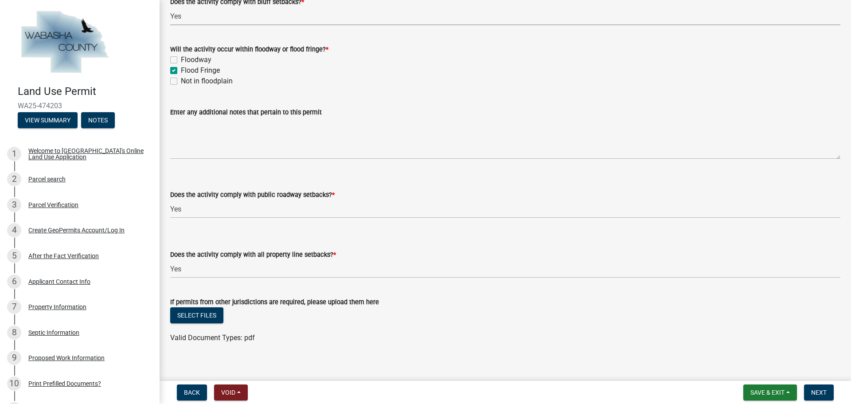
scroll to position [780, 0]
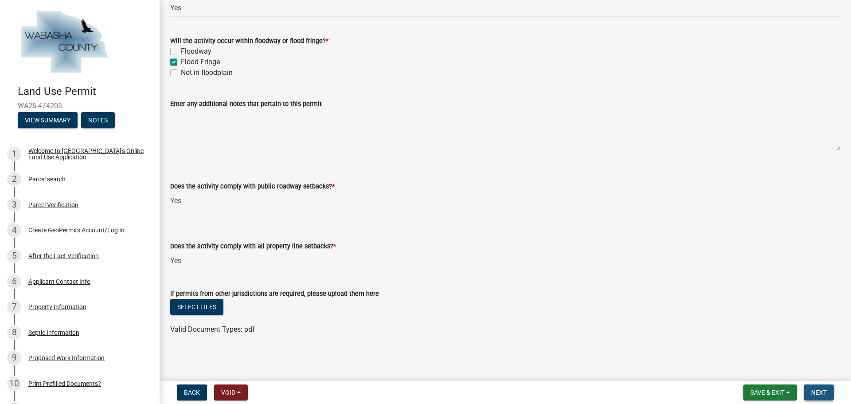
click at [819, 389] on span "Next" at bounding box center [819, 392] width 16 height 7
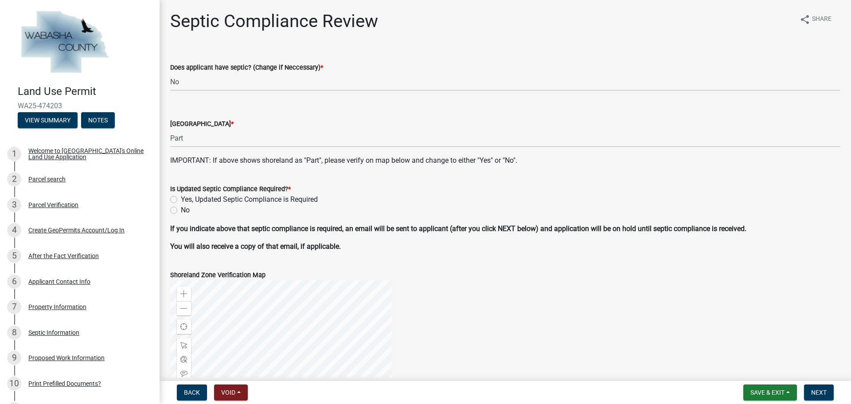
click at [181, 209] on label "No" at bounding box center [185, 210] width 9 height 11
click at [181, 209] on input "No" at bounding box center [184, 208] width 6 height 6
radio input "true"
click at [824, 392] on span "Next" at bounding box center [819, 392] width 16 height 7
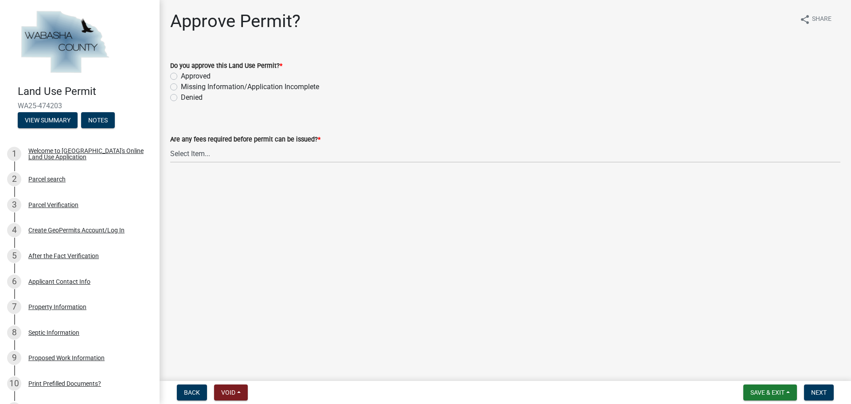
click at [181, 76] on label "Approved" at bounding box center [196, 76] width 30 height 11
click at [181, 76] on input "Approved" at bounding box center [184, 74] width 6 height 6
radio input "true"
click at [215, 158] on select "Select Item... No fees for this Land Use Permit Yes, fees due for Land Use Perm…" at bounding box center [505, 154] width 670 height 18
click at [170, 145] on select "Select Item... No fees for this Land Use Permit Yes, fees due for Land Use Perm…" at bounding box center [505, 154] width 670 height 18
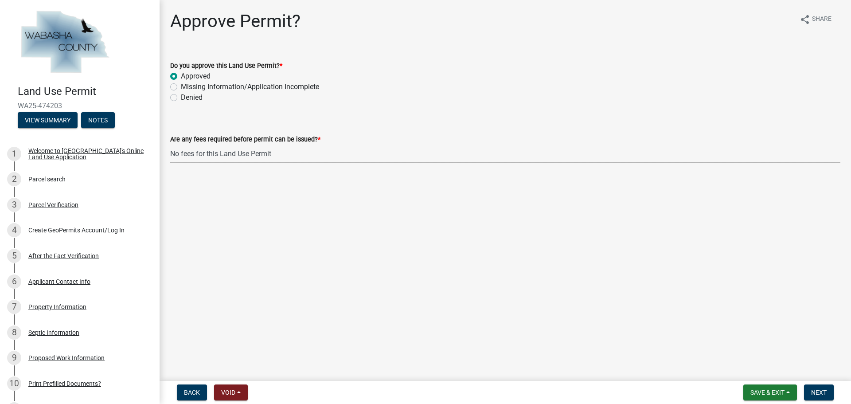
select select "a5f4806e-808f-4607-bc03-5b7f4a00c9d0"
click at [819, 389] on span "Next" at bounding box center [819, 392] width 16 height 7
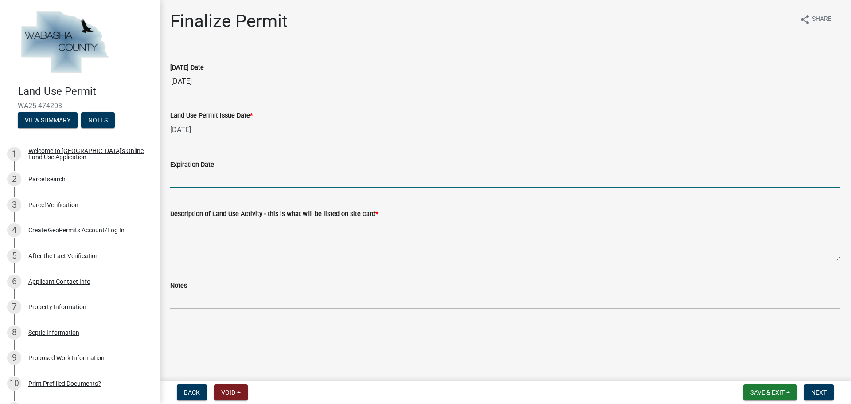
click at [225, 176] on input "Expiration Date" at bounding box center [505, 179] width 670 height 18
type input "09/05/2027"
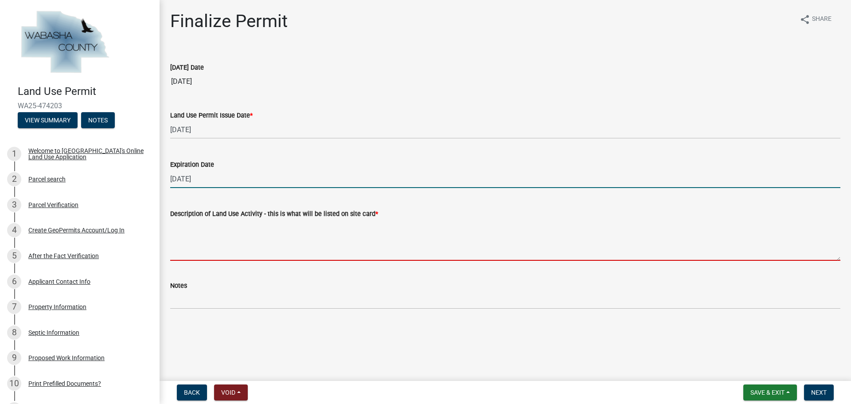
click at [194, 239] on textarea "Description of Land Use Activity - this is what will be listed on site card *" at bounding box center [505, 240] width 670 height 42
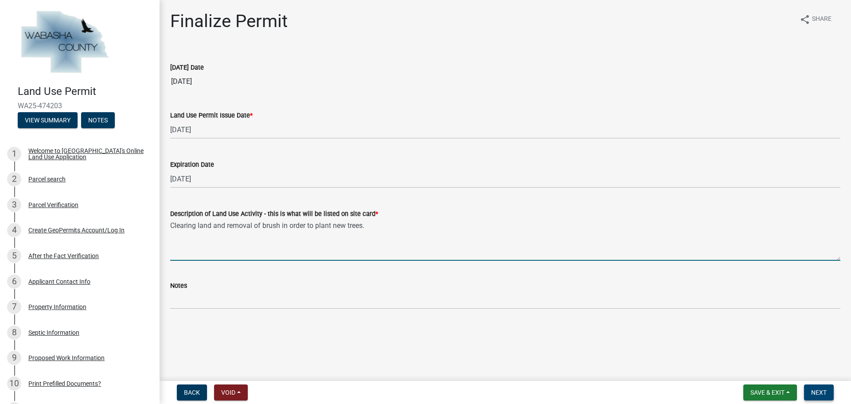
type textarea "Clearing land and removal of brush in order to plant new trees."
click at [818, 390] on span "Next" at bounding box center [819, 392] width 16 height 7
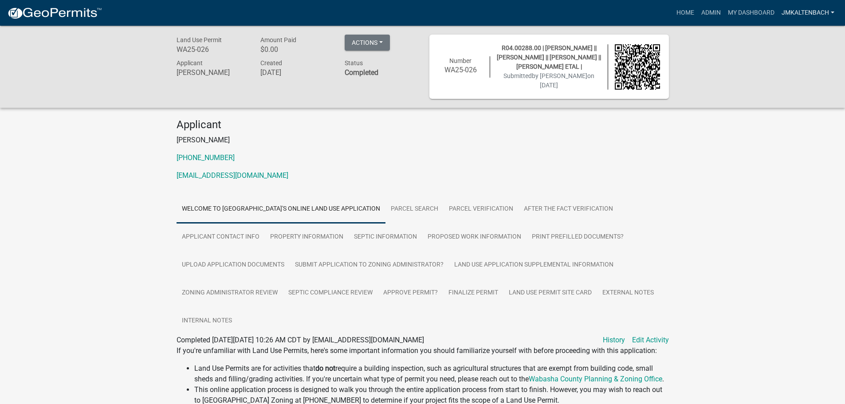
click at [824, 12] on link "jmkaltenbach" at bounding box center [808, 12] width 60 height 17
click at [798, 85] on link "Logout" at bounding box center [802, 86] width 71 height 21
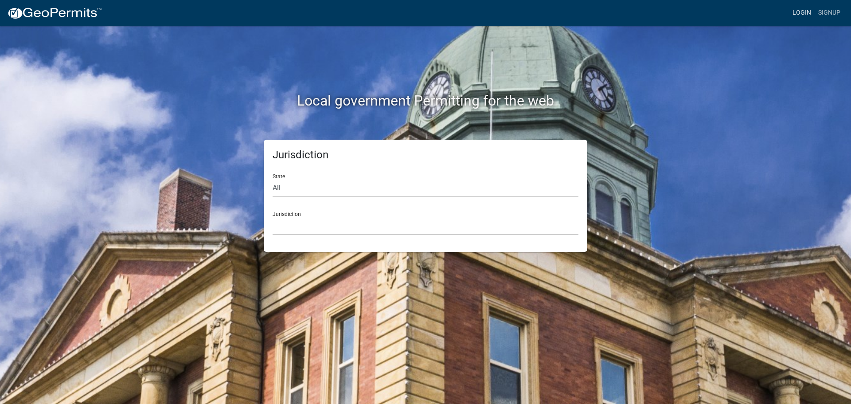
click at [809, 12] on link "Login" at bounding box center [802, 12] width 26 height 17
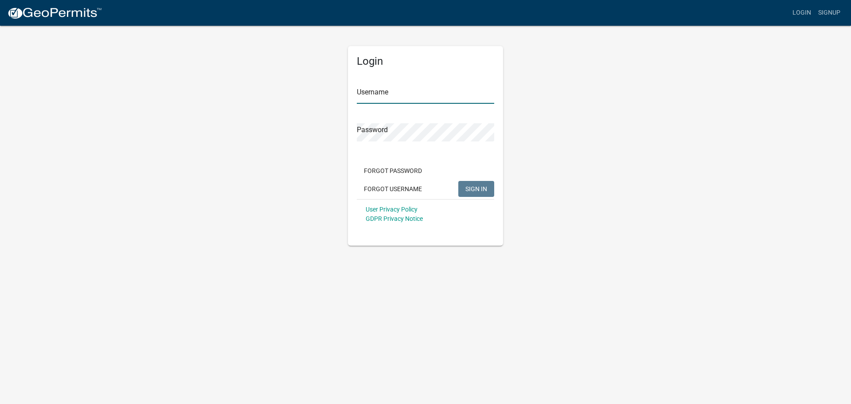
type input "jmkaltenbach"
click at [479, 189] on span "SIGN IN" at bounding box center [477, 188] width 22 height 7
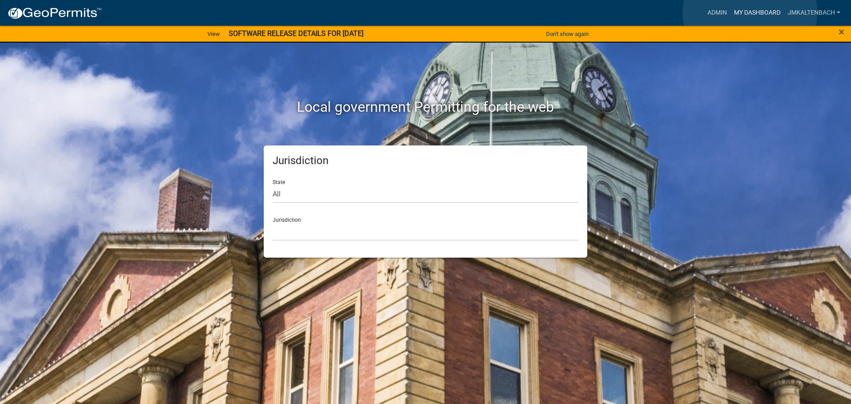
click at [750, 13] on link "My Dashboard" at bounding box center [758, 12] width 54 height 17
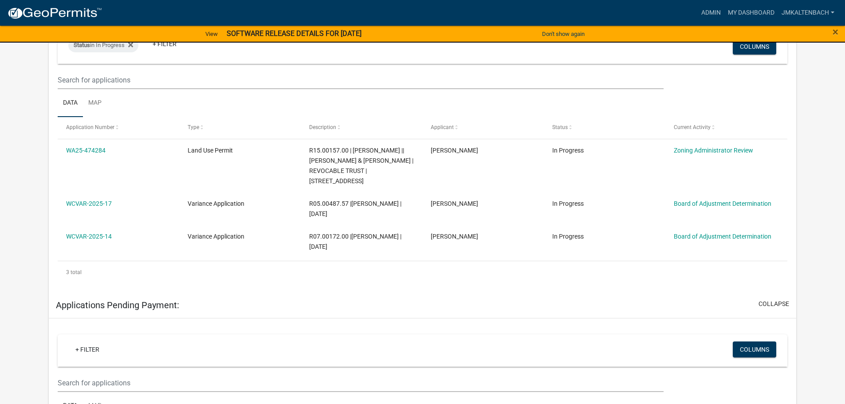
scroll to position [136, 0]
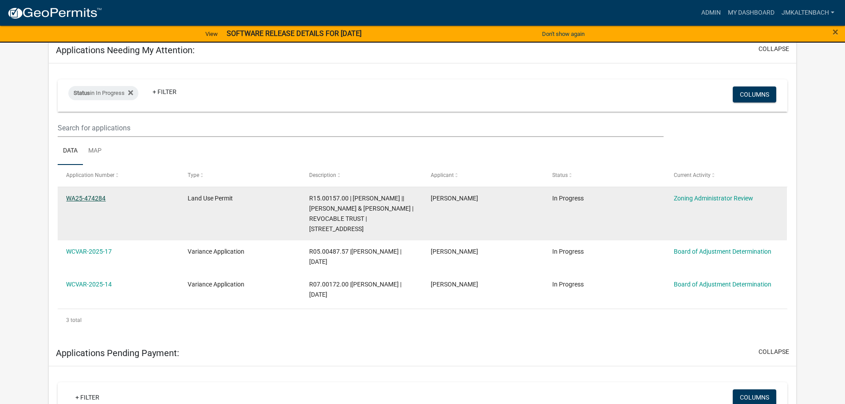
click at [92, 195] on link "WA25-474284" at bounding box center [85, 198] width 39 height 7
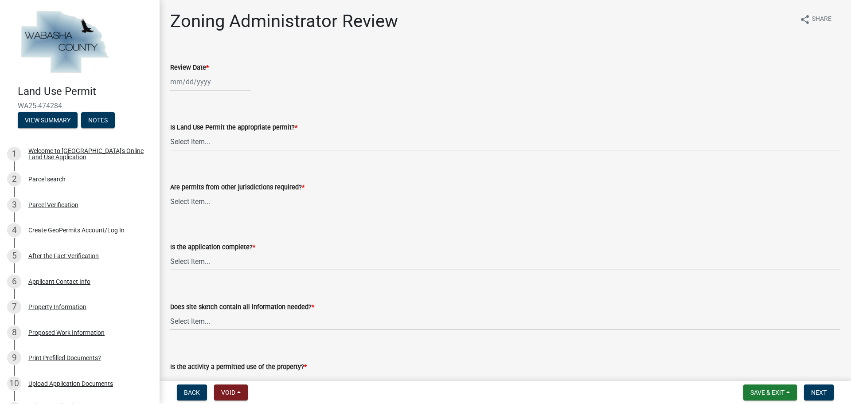
select select "9"
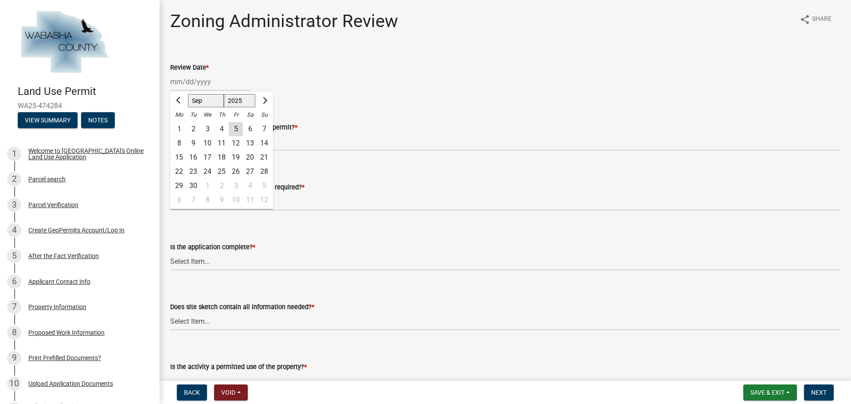
click at [215, 84] on div "Mar Apr May Jun [DATE] Aug Sep Oct Nov [DATE] 2026 Mo Tu We Th Fr Sa Su 1 2 3 4…" at bounding box center [210, 82] width 81 height 18
click at [356, 81] on div "Mar Apr May Jun [DATE] Aug Sep Oct Nov [DATE] 2026 Mo Tu We Th Fr Sa Su 1 2 3 4…" at bounding box center [505, 82] width 670 height 18
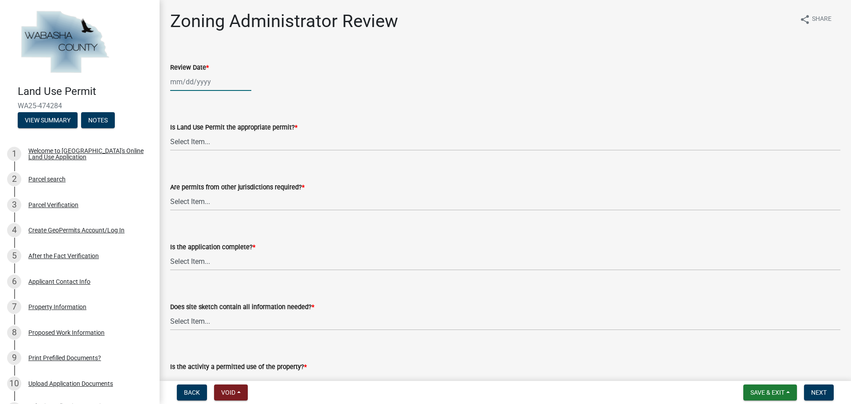
type input "[DATE]"
select select "9"
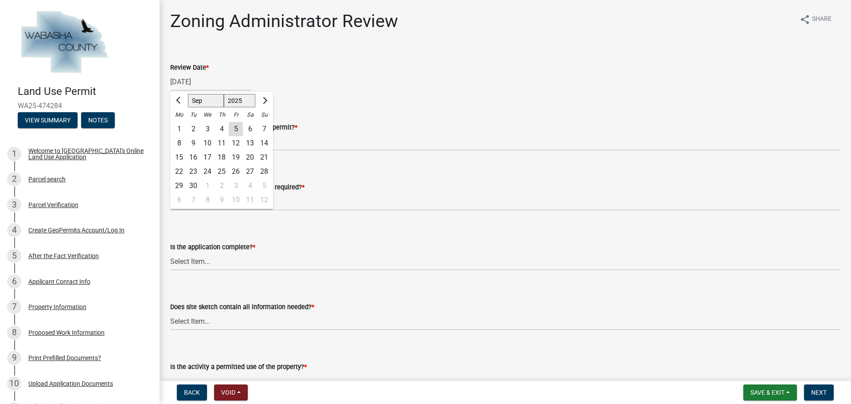
click at [236, 129] on div "5" at bounding box center [236, 129] width 14 height 14
type input "[DATE]"
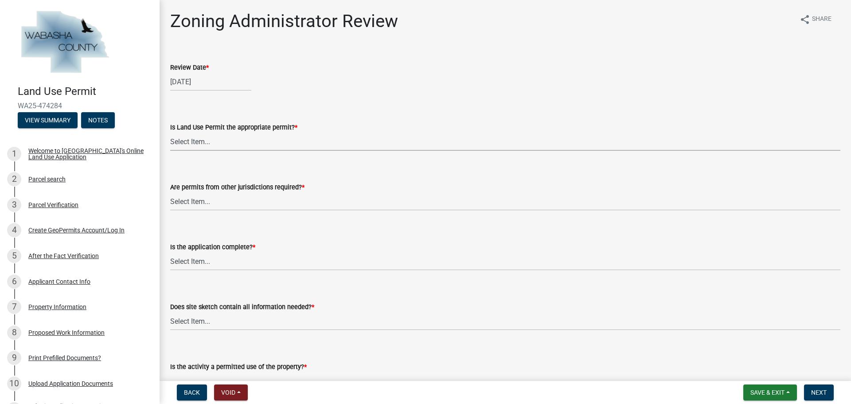
click at [241, 141] on select "Select Item... Yes No, Buildling & Land Use Permit required. No, Flat Fee Permi…" at bounding box center [505, 142] width 670 height 18
click at [170, 133] on select "Select Item... Yes No, Buildling & Land Use Permit required. No, Flat Fee Permi…" at bounding box center [505, 142] width 670 height 18
select select "158e95ca-2f03-4e35-a360-4577b5f6cada"
click at [52, 119] on button "View Summary" at bounding box center [48, 120] width 60 height 16
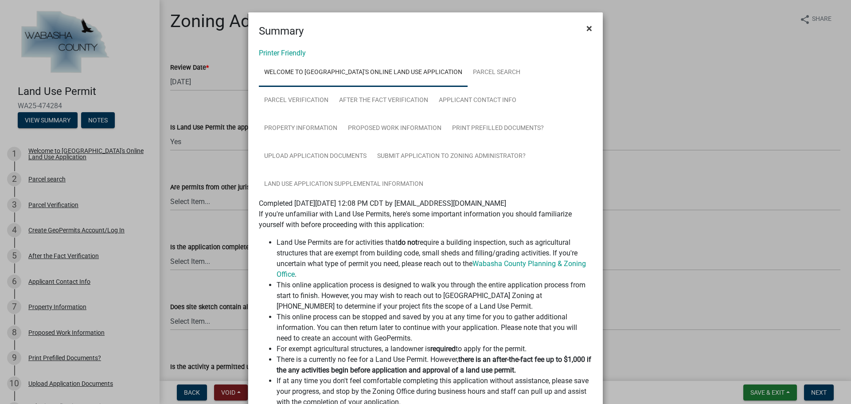
click at [587, 27] on span "×" at bounding box center [590, 28] width 6 height 12
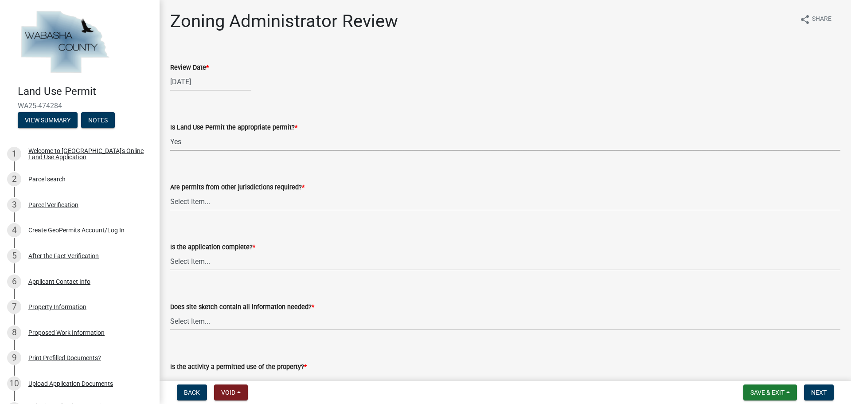
click at [203, 140] on select "Select Item... Yes No, Buildling & Land Use Permit required. No, Flat Fee Permi…" at bounding box center [505, 142] width 670 height 18
click at [170, 133] on select "Select Item... Yes No, Buildling & Land Use Permit required. No, Flat Fee Permi…" at bounding box center [505, 142] width 670 height 18
click at [226, 203] on select "Select Item... No Yes, federal, state and/or township permit required" at bounding box center [505, 201] width 670 height 18
click at [170, 192] on select "Select Item... No Yes, federal, state and/or township permit required" at bounding box center [505, 201] width 670 height 18
select select "158e95ca-2f03-4e35-a360-4577b5f6cada"
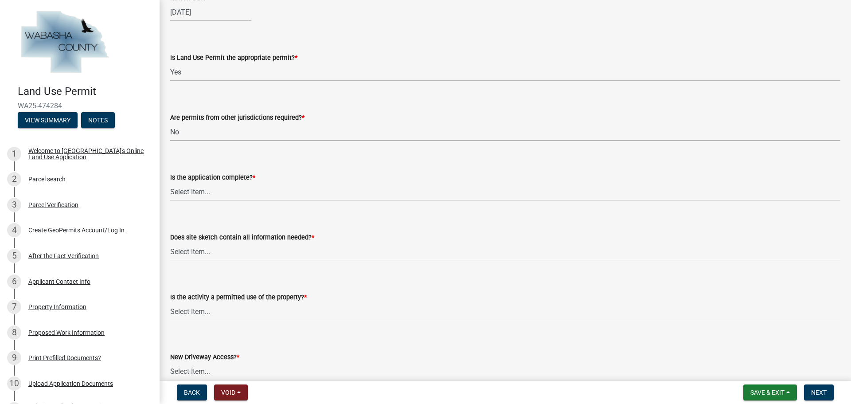
scroll to position [133, 0]
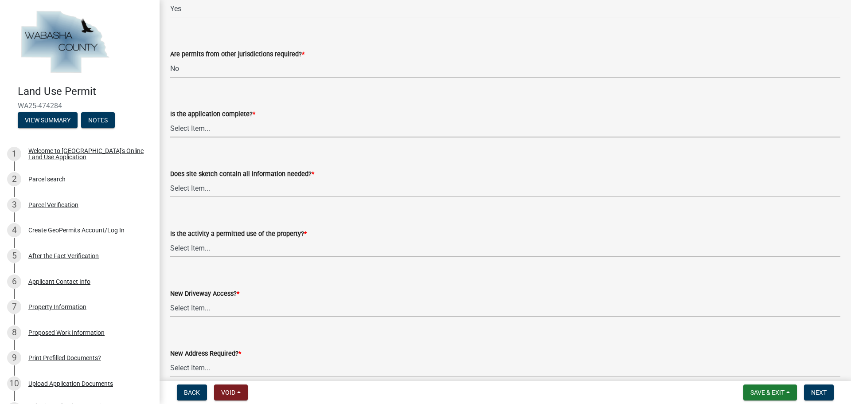
click at [222, 130] on select "Select Item... Application is complete Application is NOT complete" at bounding box center [505, 128] width 670 height 18
click at [170, 119] on select "Select Item... Application is complete Application is NOT complete" at bounding box center [505, 128] width 670 height 18
select select "671d8369-c3c7-4be6-b584-db08b9e94e67"
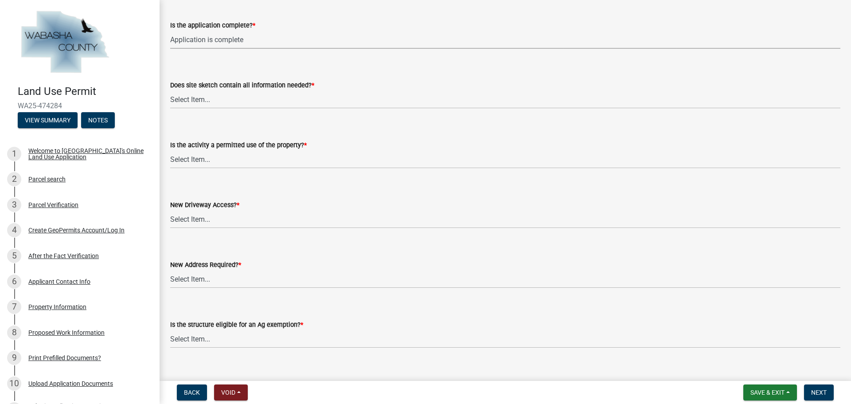
scroll to position [266, 0]
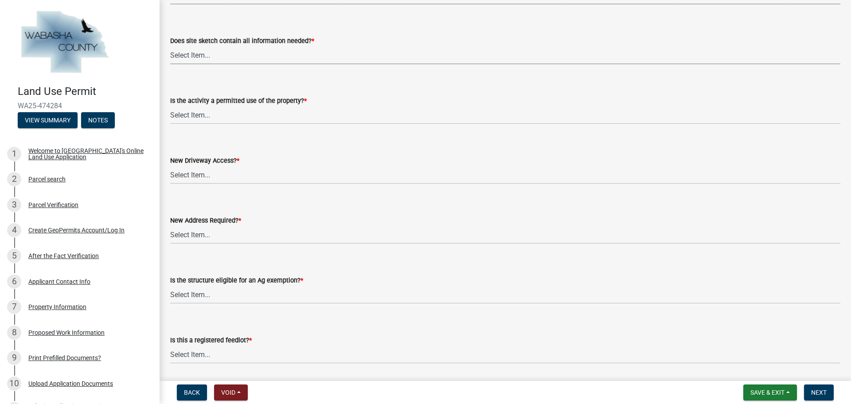
click at [231, 60] on select "Select Item... Yes No Site sketch required, but not submitted Not applicable" at bounding box center [505, 55] width 670 height 18
click at [170, 46] on select "Select Item... Yes No Site sketch required, but not submitted Not applicable" at bounding box center [505, 55] width 670 height 18
select select "a39db8d0-b77e-480b-b9d5-ef2be82f9f48"
click at [222, 111] on select "Select Item... Yes No" at bounding box center [505, 115] width 670 height 18
click at [170, 106] on select "Select Item... Yes No" at bounding box center [505, 115] width 670 height 18
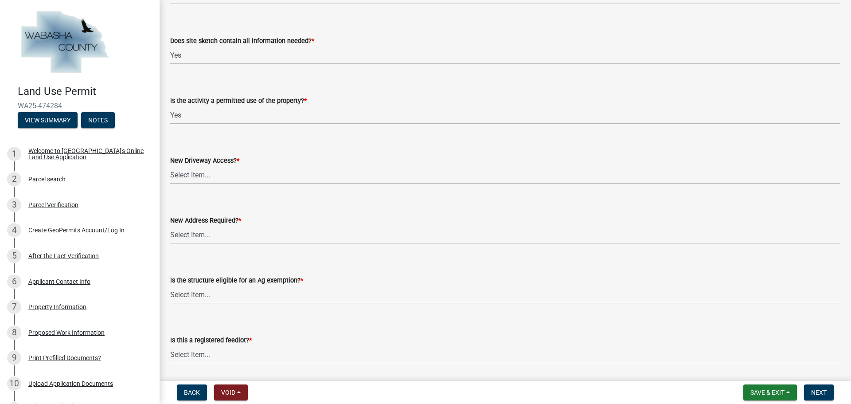
select select "d059022e-a5ac-4c97-929e-83327d877ff8"
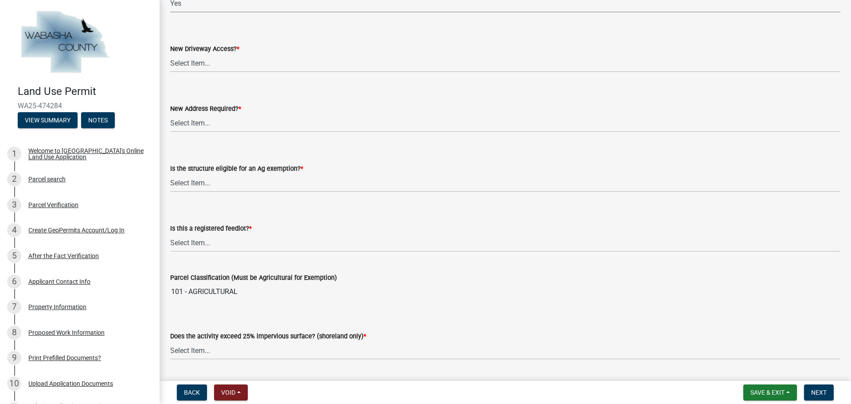
scroll to position [399, 0]
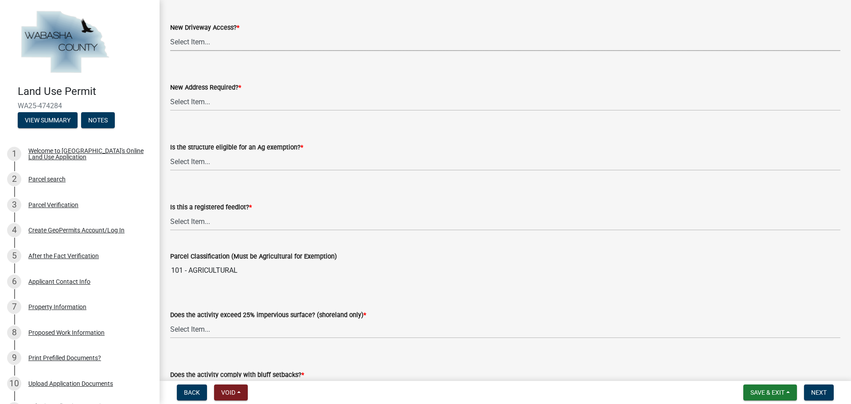
click at [223, 39] on select "Select Item... No Yes, State or US Highway Driveway Permit Required Yes, [GEOGR…" at bounding box center [505, 42] width 670 height 18
click at [170, 33] on select "Select Item... No Yes, State or US Highway Driveway Permit Required Yes, [GEOGR…" at bounding box center [505, 42] width 670 height 18
select select "eb942f02-afc3-4074-8c0d-082139c2cbd1"
click at [209, 102] on select "Select Item... Yes No" at bounding box center [505, 102] width 670 height 18
click at [170, 93] on select "Select Item... Yes No" at bounding box center [505, 102] width 670 height 18
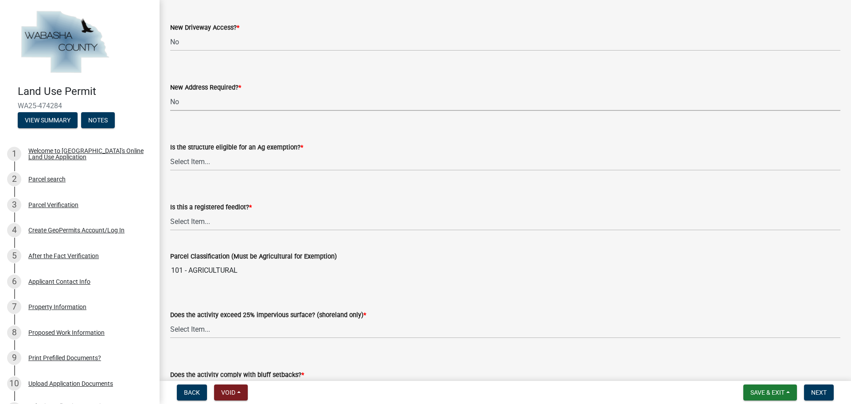
select select "eb942f02-afc3-4074-8c0d-082139c2cbd1"
click at [228, 161] on select "Select Item... Yes No Not Applicable" at bounding box center [505, 162] width 670 height 18
click at [170, 153] on select "Select Item... Yes No Not Applicable" at bounding box center [505, 162] width 670 height 18
select select "523f7e88-fc73-440c-a56f-38c702f7ffe1"
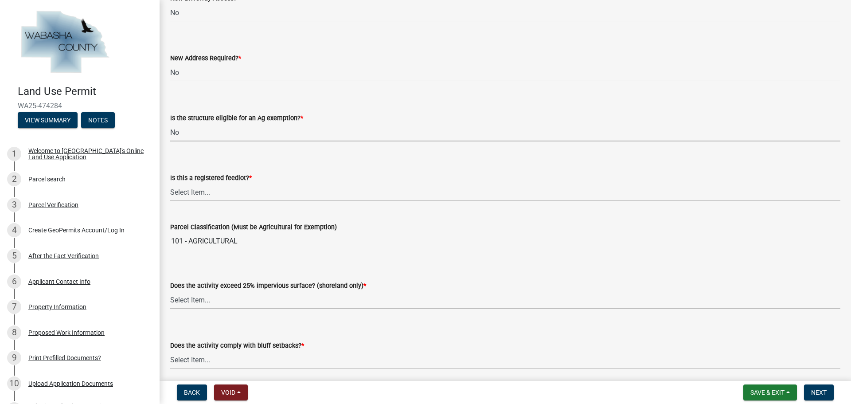
scroll to position [443, 0]
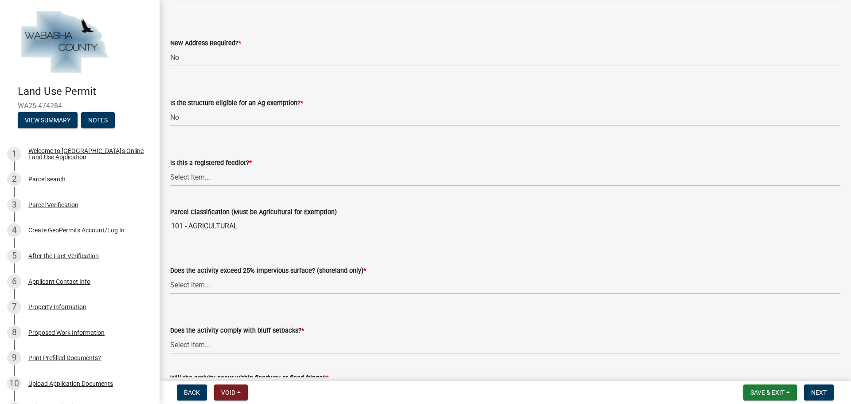
click at [224, 177] on select "Select Item... Yes No Not Applicable" at bounding box center [505, 177] width 670 height 18
click at [170, 168] on select "Select Item... Yes No Not Applicable" at bounding box center [505, 177] width 670 height 18
select select "25a0db15-5ac0-4257-ad29-a9a59027c92a"
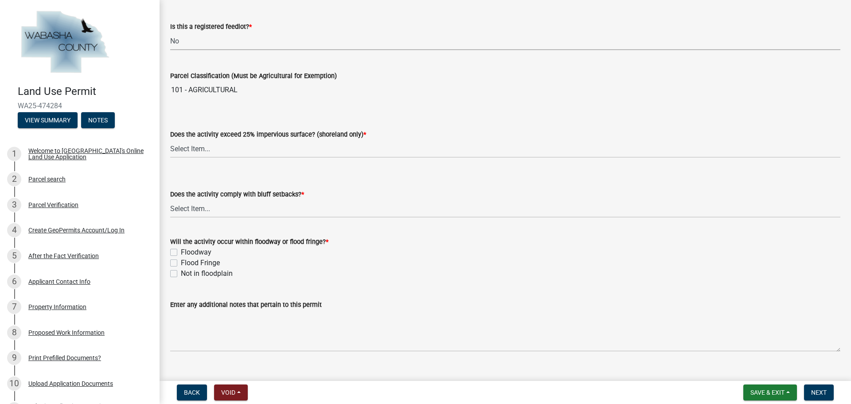
scroll to position [576, 0]
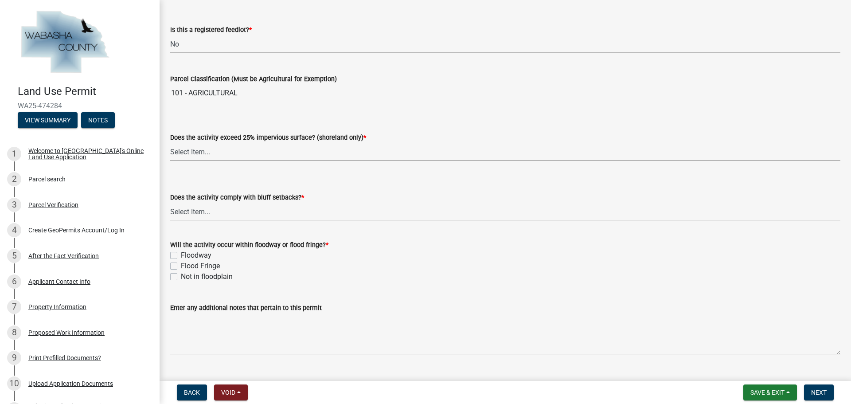
click at [229, 149] on select "Select Item... Yes No Not Applicable" at bounding box center [505, 152] width 670 height 18
click at [170, 143] on select "Select Item... Yes No Not Applicable" at bounding box center [505, 152] width 670 height 18
select select "5c9acab2-dbc0-46e6-89df-cb1a51d060a2"
click at [216, 211] on select "Select Item... Yes No" at bounding box center [505, 212] width 670 height 18
click at [170, 203] on select "Select Item... Yes No" at bounding box center [505, 212] width 670 height 18
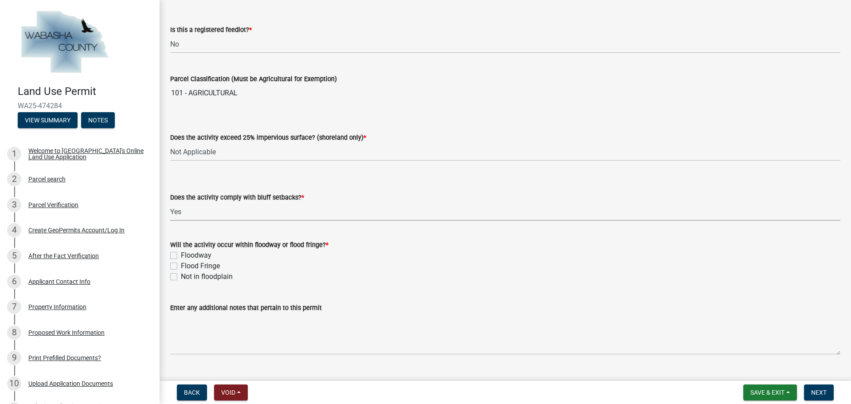
select select "859a0218-cc0d-40d5-bae5-c23d2a518598"
click at [181, 278] on label "Not in floodplain" at bounding box center [207, 276] width 52 height 11
click at [181, 277] on input "Not in floodplain" at bounding box center [184, 274] width 6 height 6
checkbox input "true"
checkbox input "false"
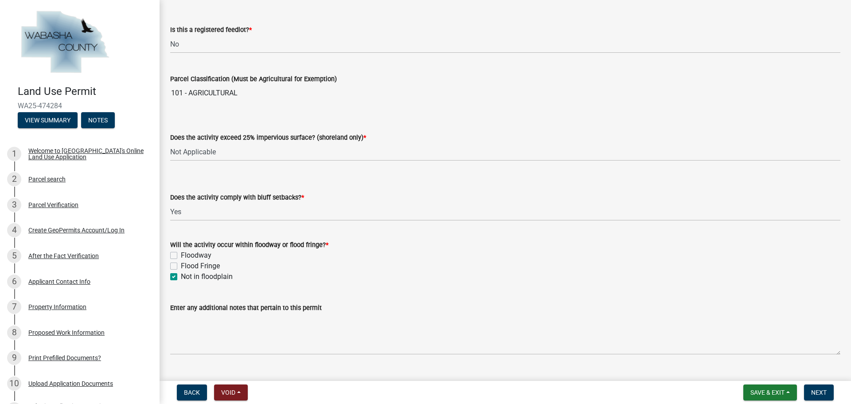
checkbox input "false"
checkbox input "true"
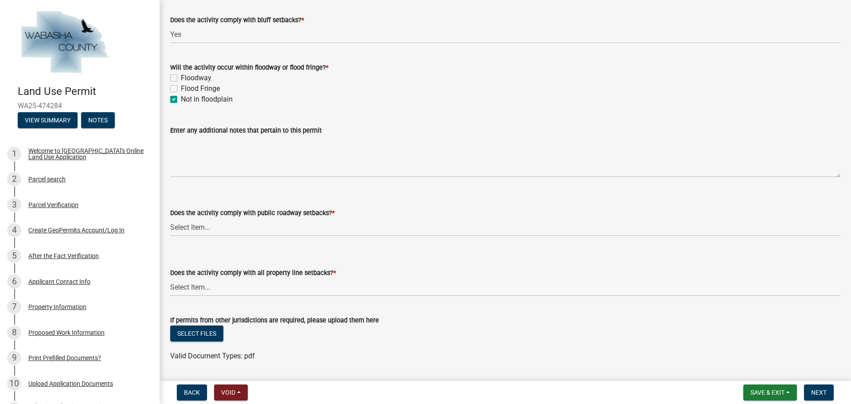
scroll to position [780, 0]
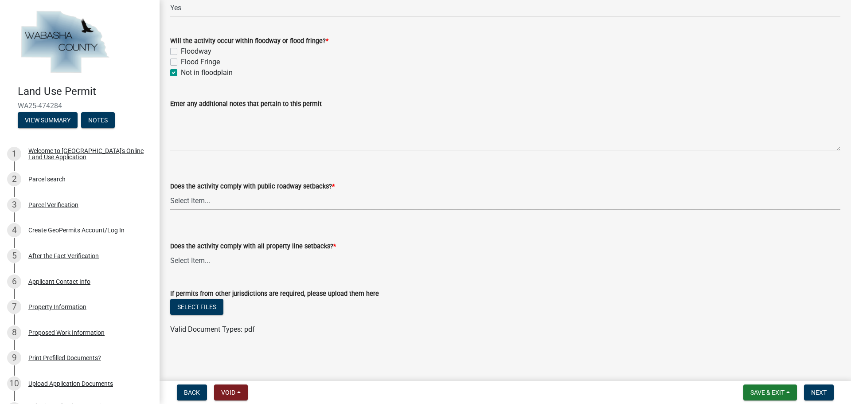
click at [260, 199] on select "Select Item... Yes No, Proposed activity occurs within roadway setback" at bounding box center [505, 201] width 670 height 18
click at [170, 192] on select "Select Item... Yes No, Proposed activity occurs within roadway setback" at bounding box center [505, 201] width 670 height 18
select select "859a0218-cc0d-40d5-bae5-c23d2a518598"
click at [239, 264] on select "Select Item... Yes No, Proposed activity occurs within property line setback" at bounding box center [505, 260] width 670 height 18
click at [170, 251] on select "Select Item... Yes No, Proposed activity occurs within property line setback" at bounding box center [505, 260] width 670 height 18
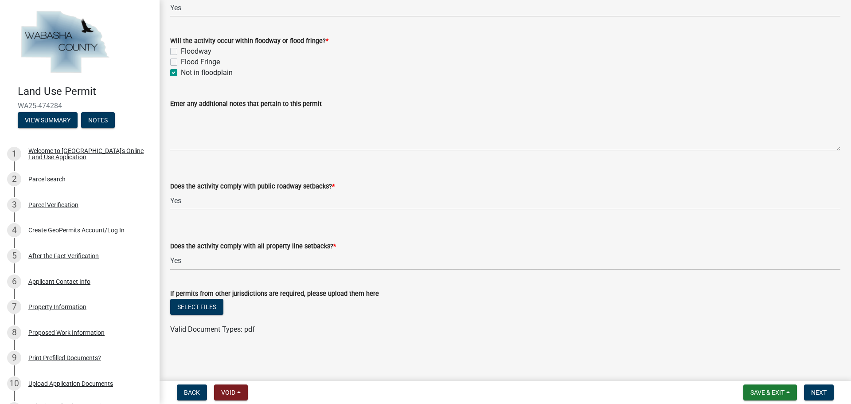
select select "859a0218-cc0d-40d5-bae5-c23d2a518598"
click at [817, 395] on span "Next" at bounding box center [819, 392] width 16 height 7
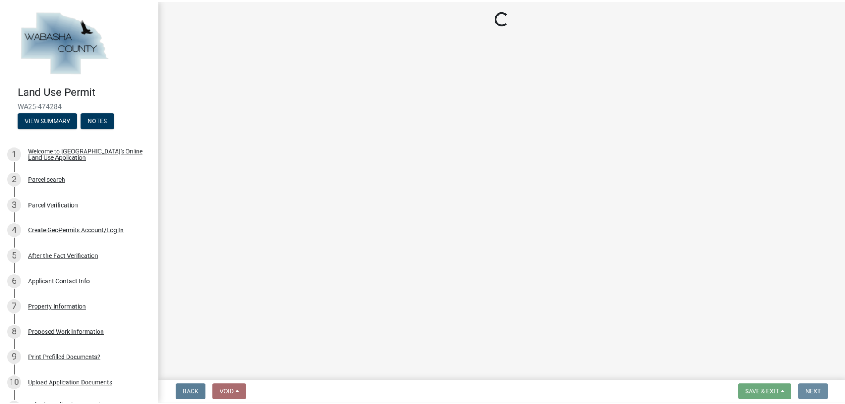
scroll to position [0, 0]
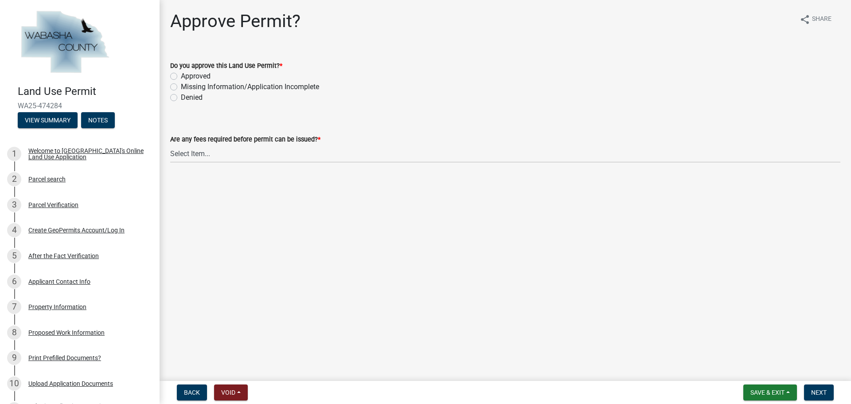
click at [181, 76] on label "Approved" at bounding box center [196, 76] width 30 height 11
click at [181, 76] on input "Approved" at bounding box center [184, 74] width 6 height 6
radio input "true"
click at [222, 153] on select "Select Item... No fees for this Land Use Permit Yes, fees due for Land Use Perm…" at bounding box center [505, 154] width 670 height 18
click at [170, 145] on select "Select Item... No fees for this Land Use Permit Yes, fees due for Land Use Perm…" at bounding box center [505, 154] width 670 height 18
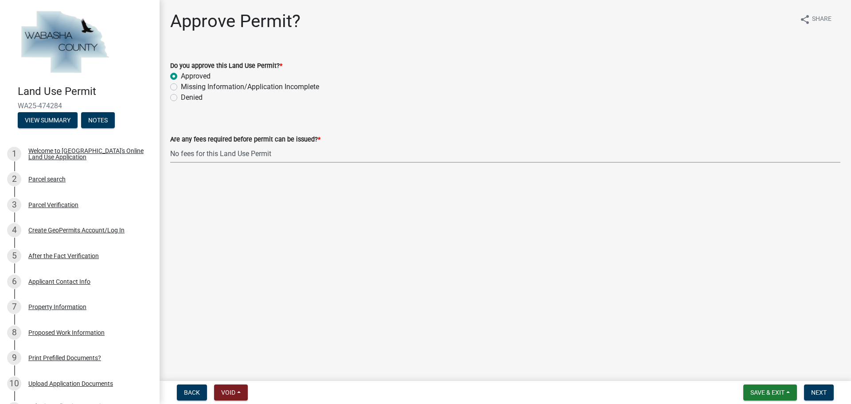
select select "a5f4806e-808f-4607-bc03-5b7f4a00c9d0"
click at [824, 390] on span "Next" at bounding box center [819, 392] width 16 height 7
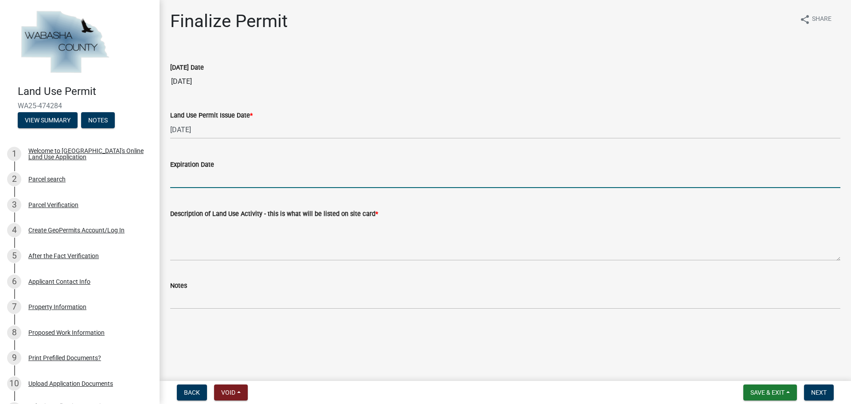
click at [200, 182] on input "Expiration Date" at bounding box center [505, 179] width 670 height 18
type input "[DATE]"
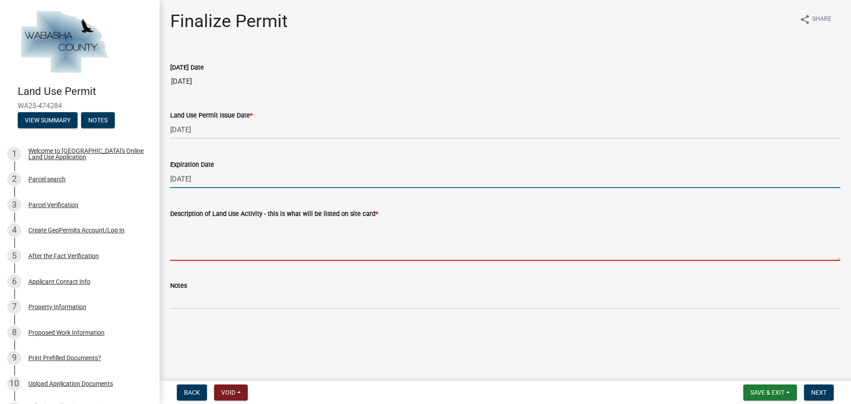
click at [240, 245] on textarea "Description of Land Use Activity - this is what will be listed on site card *" at bounding box center [505, 240] width 670 height 42
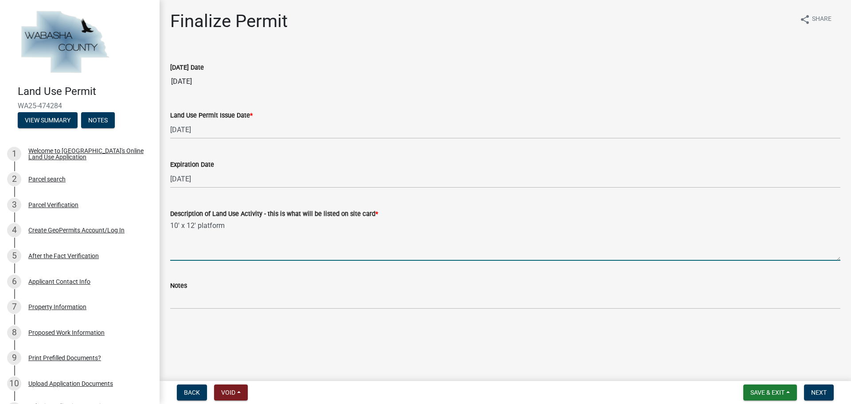
click at [198, 224] on textarea "10' x 12' platform" at bounding box center [505, 240] width 670 height 42
type textarea "10' x 12' equipment platform"
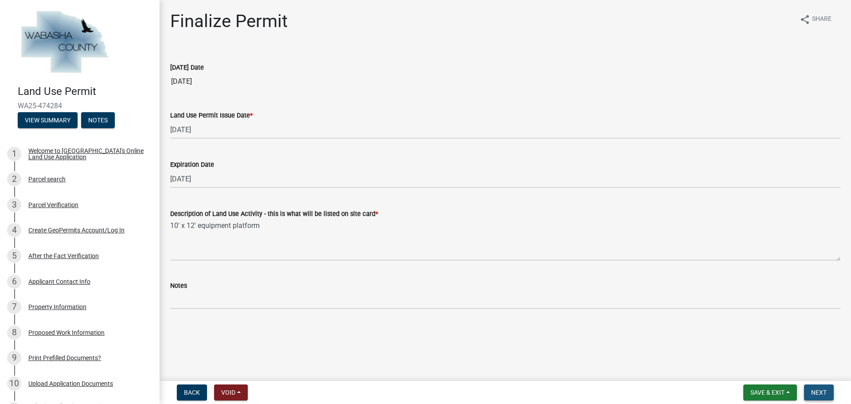
click at [818, 390] on span "Next" at bounding box center [819, 392] width 16 height 7
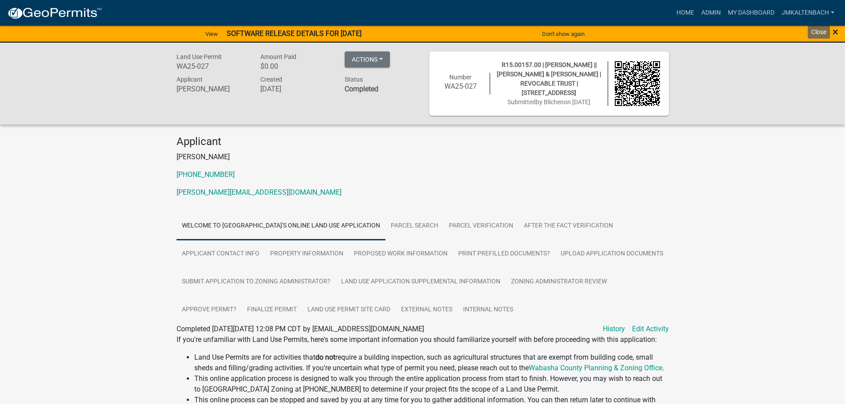
click at [836, 31] on span "×" at bounding box center [835, 32] width 6 height 12
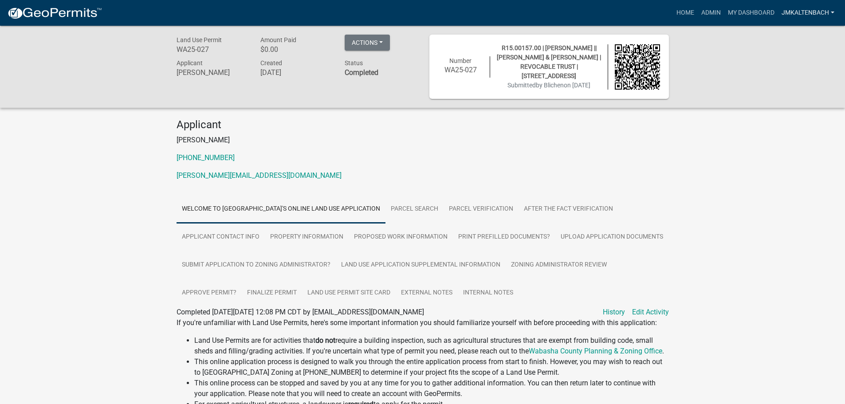
click at [829, 12] on link "jmkaltenbach" at bounding box center [808, 12] width 60 height 17
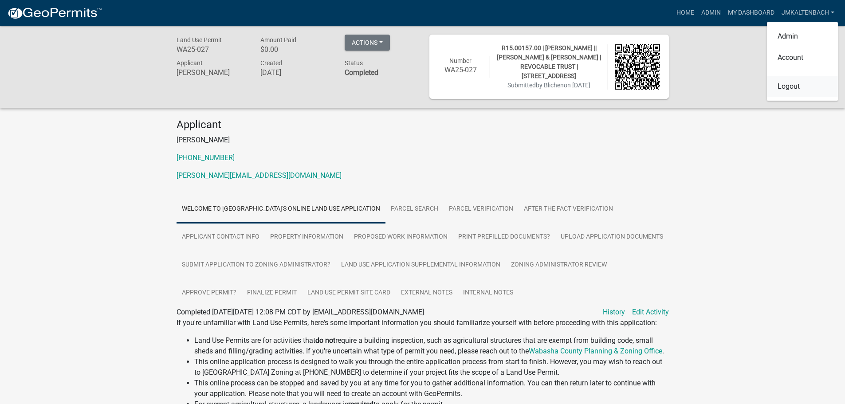
click at [804, 86] on link "Logout" at bounding box center [802, 86] width 71 height 21
